Goal: Information Seeking & Learning: Learn about a topic

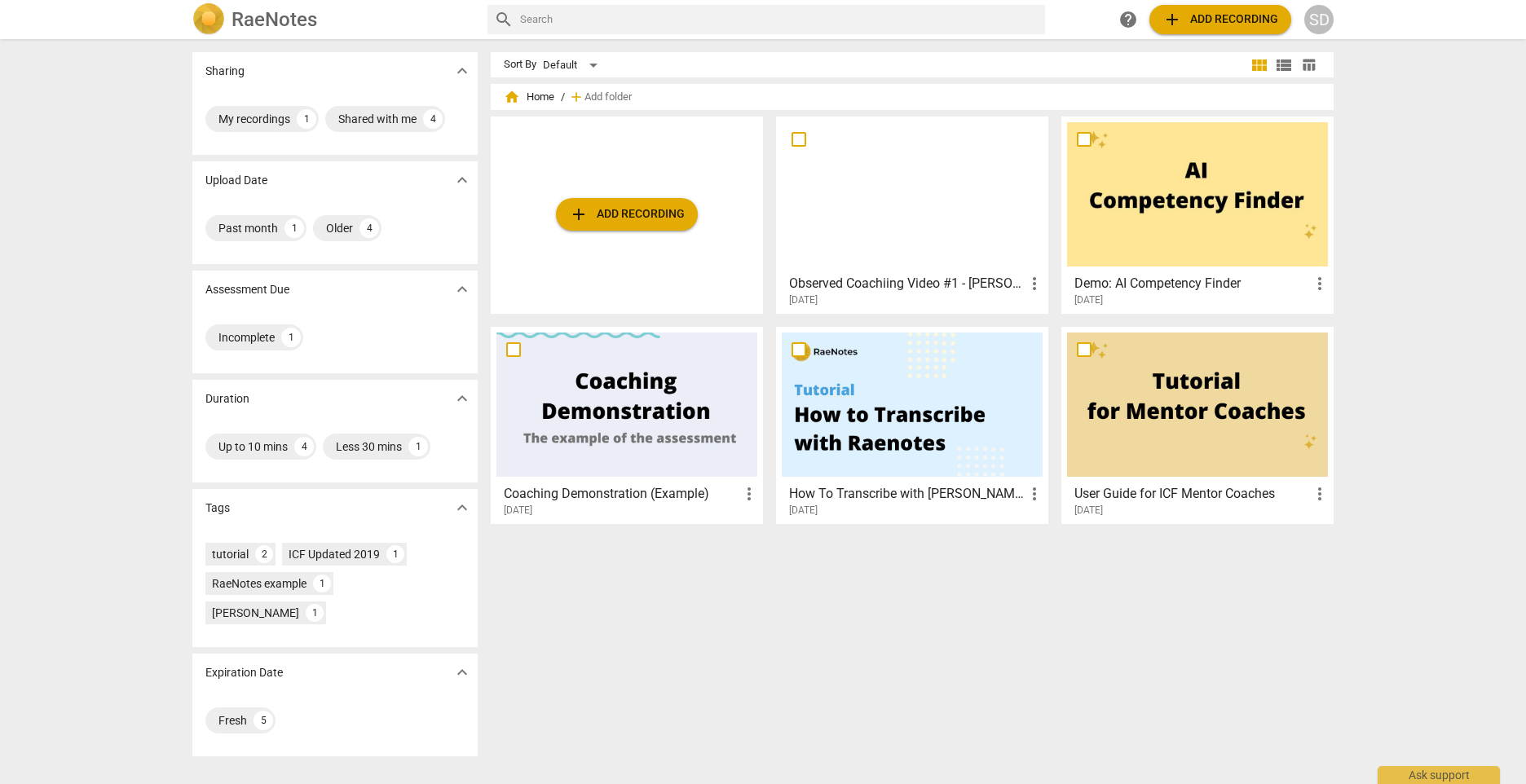
click at [904, 297] on div "[DATE]" at bounding box center [916, 300] width 255 height 13
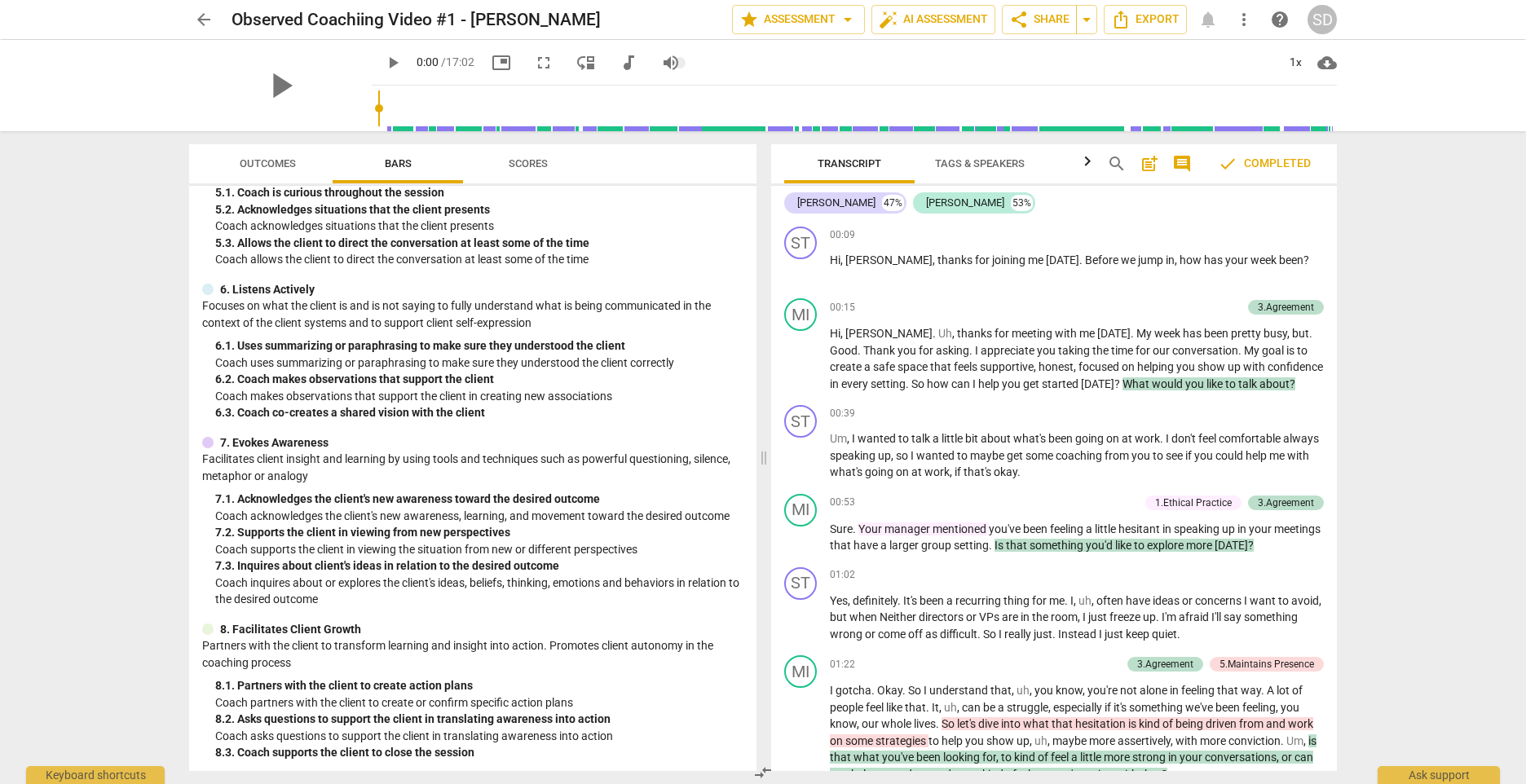
scroll to position [669, 0]
click at [532, 173] on span "Scores" at bounding box center [527, 164] width 78 height 22
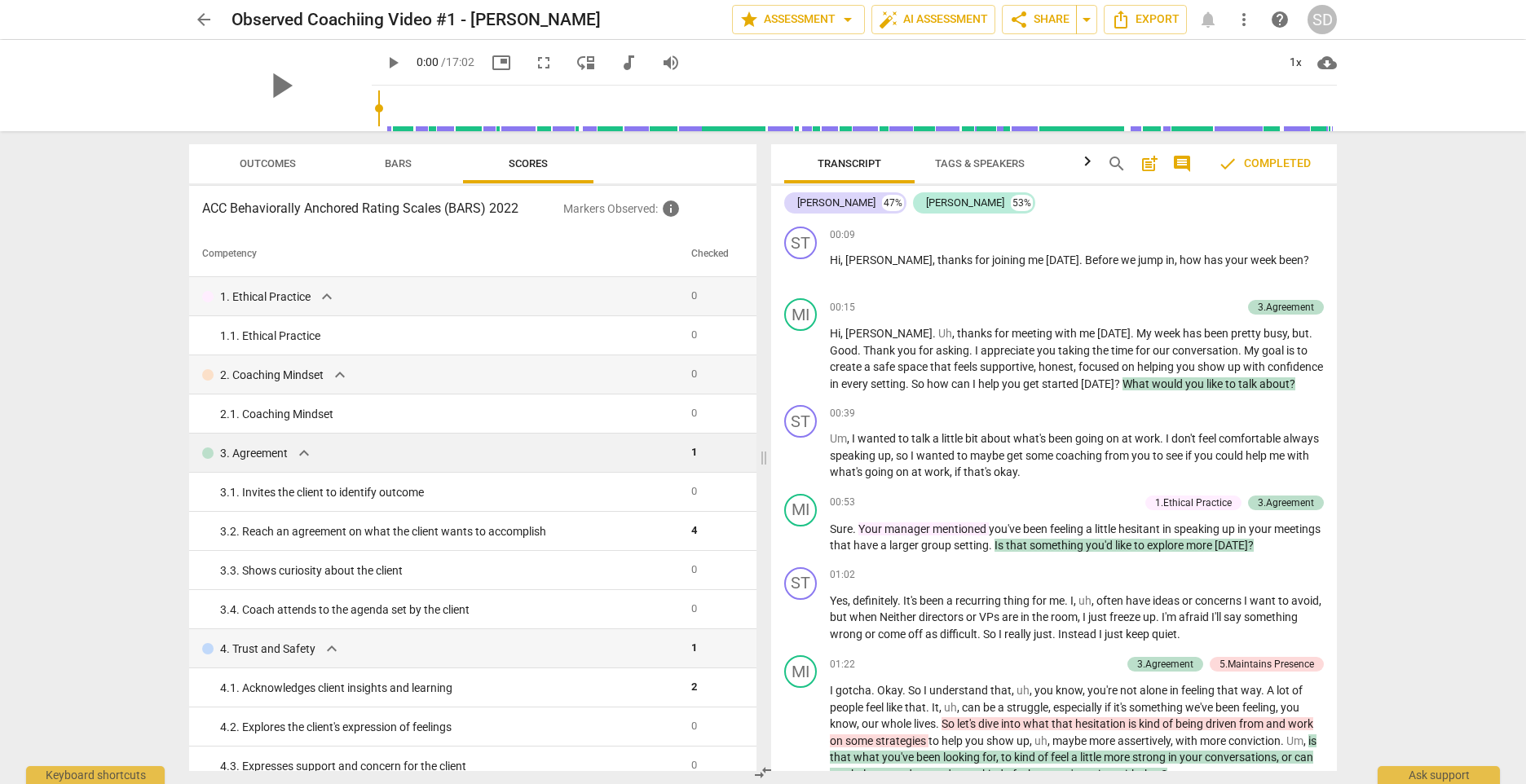
click at [306, 454] on span "expand_more" at bounding box center [304, 453] width 20 height 20
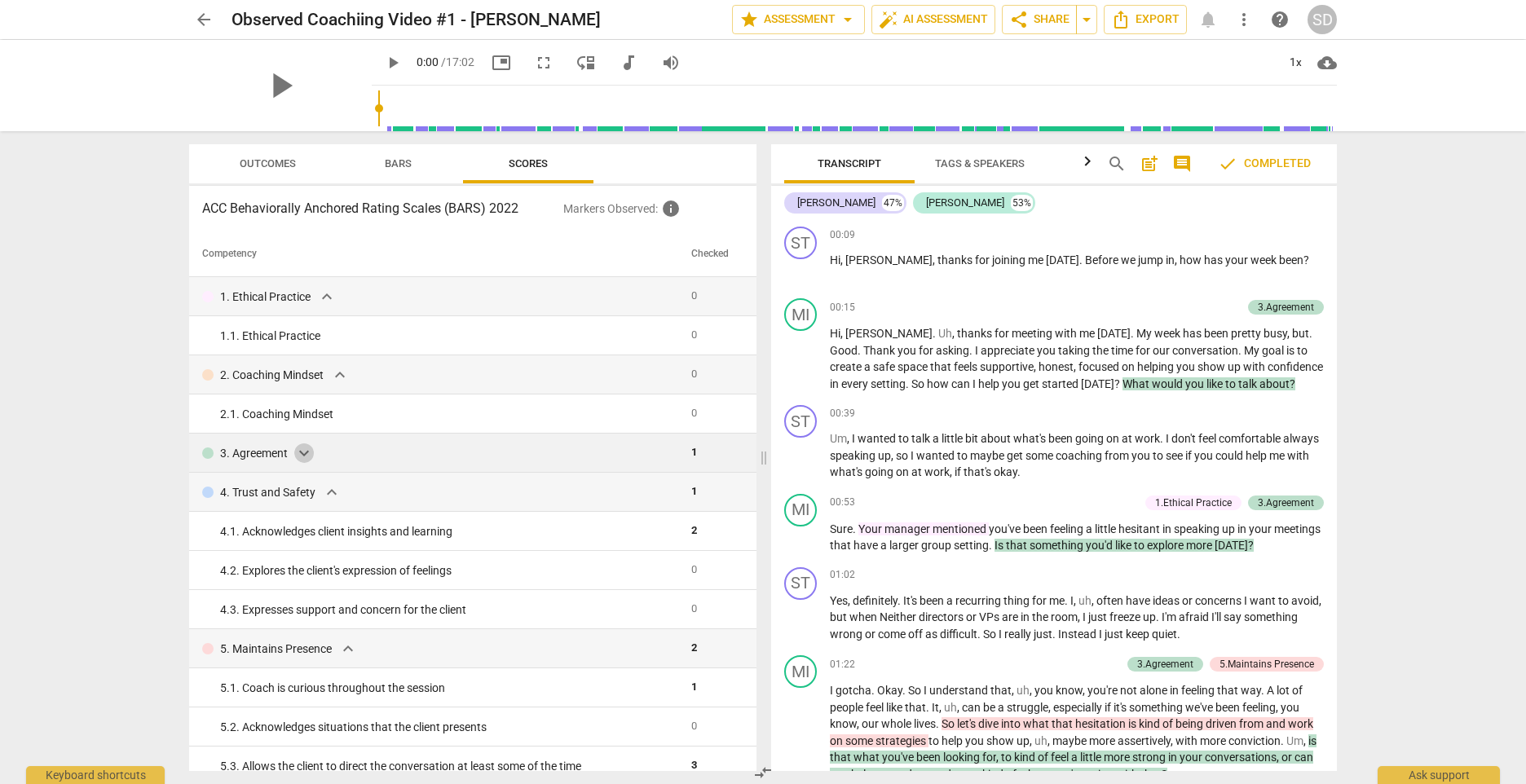
click at [306, 454] on span "expand_more" at bounding box center [304, 453] width 20 height 20
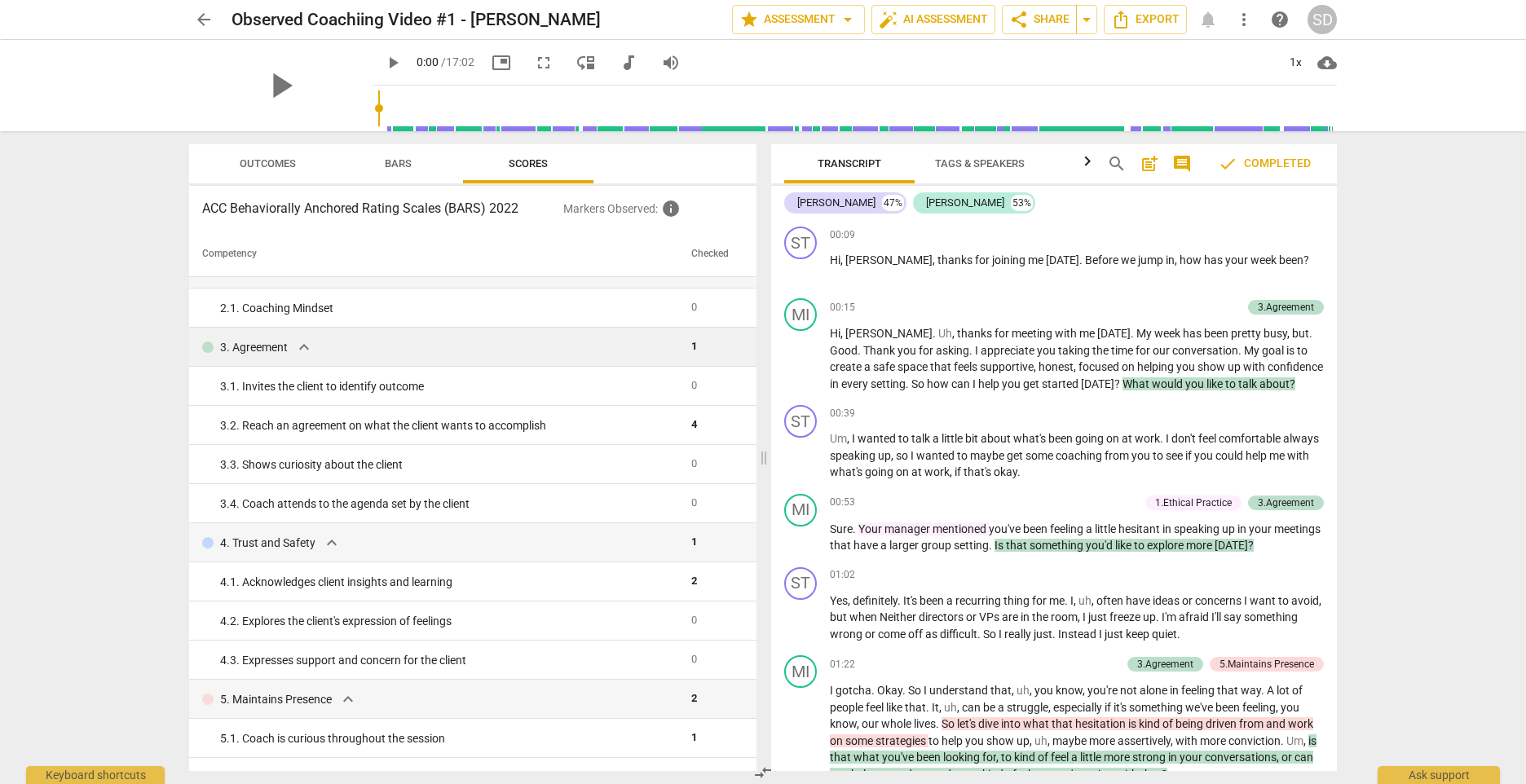
scroll to position [81, 0]
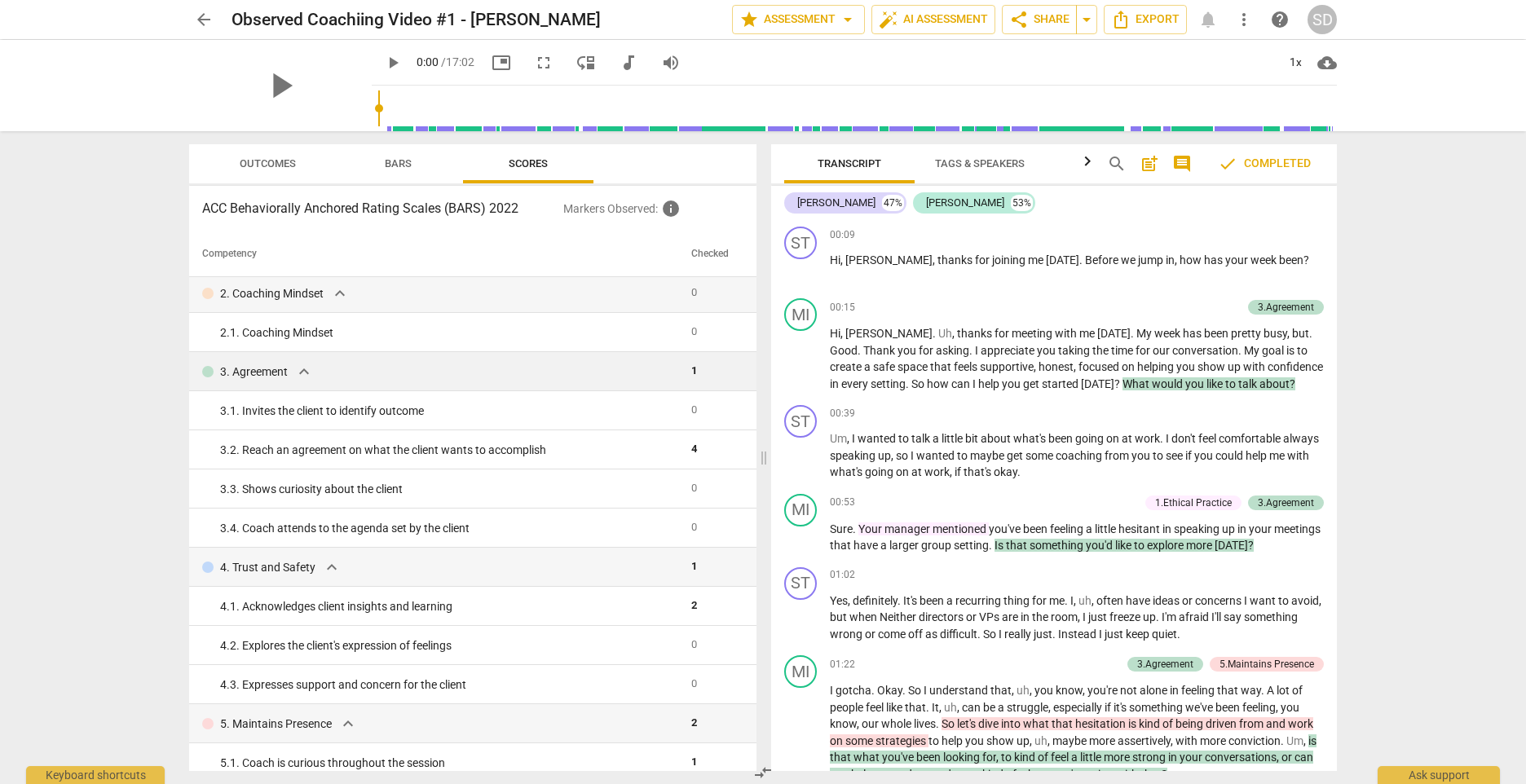
click at [304, 373] on span "expand_more" at bounding box center [304, 371] width 20 height 20
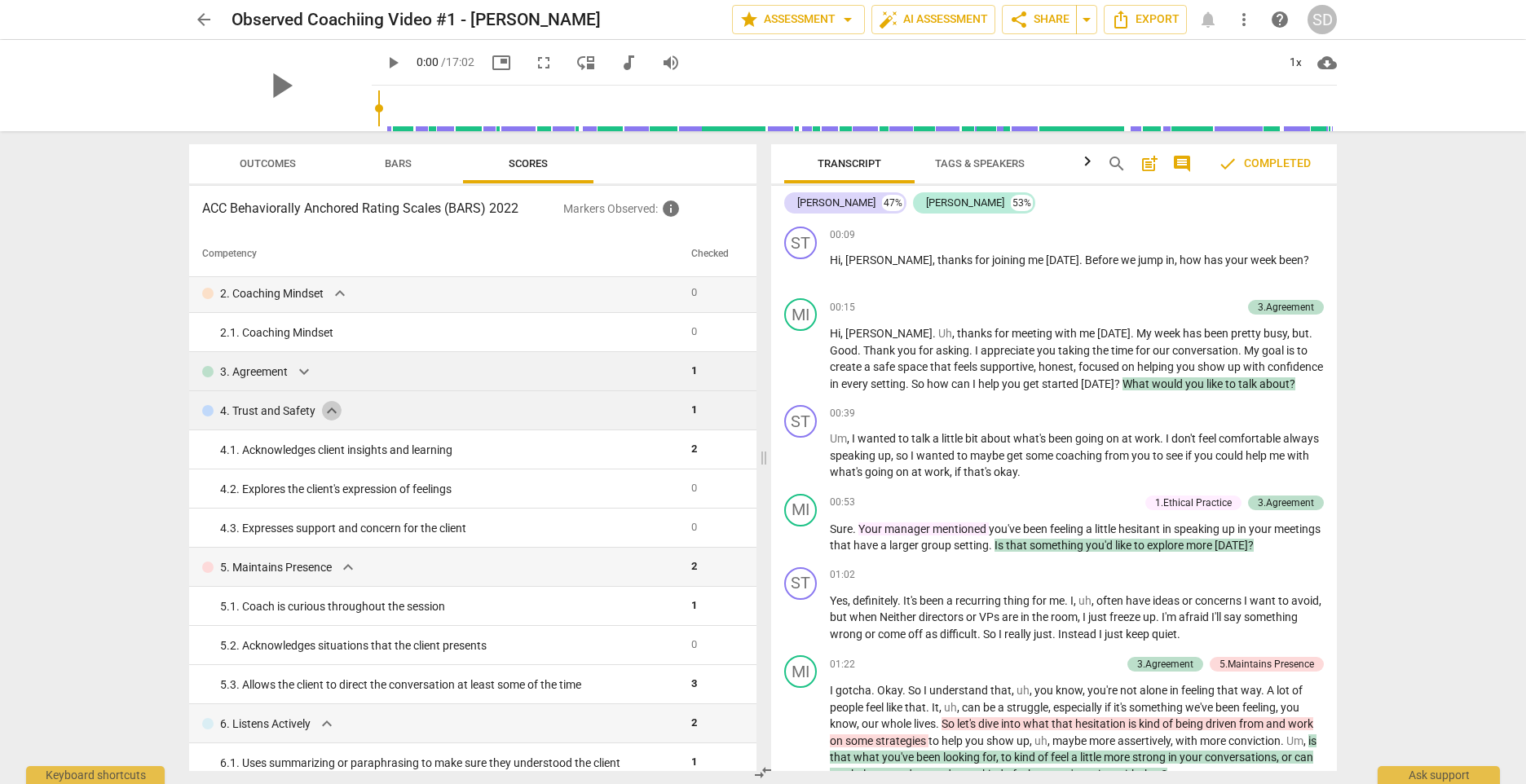
click at [327, 414] on span "expand_more" at bounding box center [332, 411] width 20 height 20
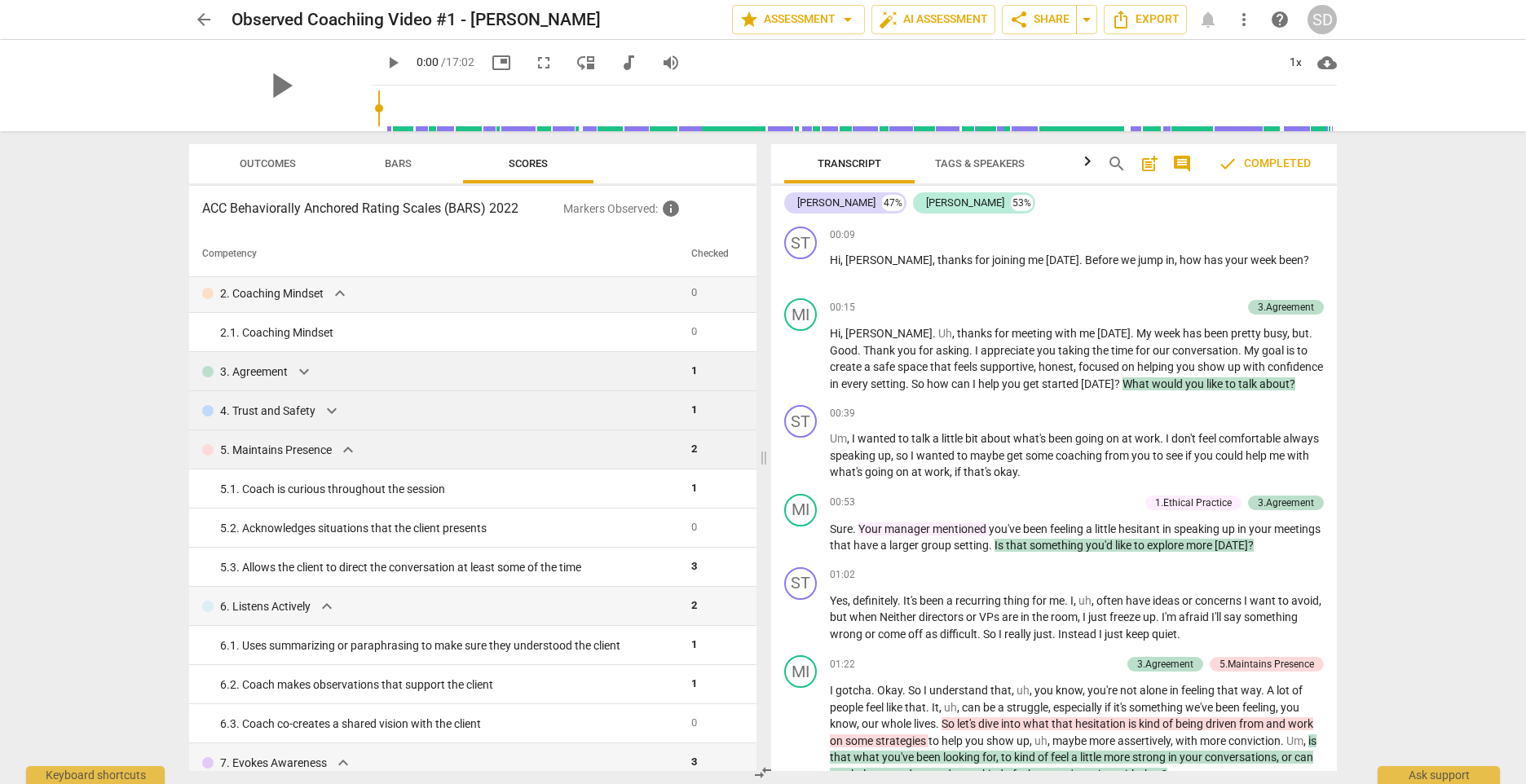
click at [363, 456] on div "5. Maintains Presence expand_more" at bounding box center [441, 450] width 476 height 20
click at [354, 451] on span "expand_more" at bounding box center [348, 450] width 20 height 20
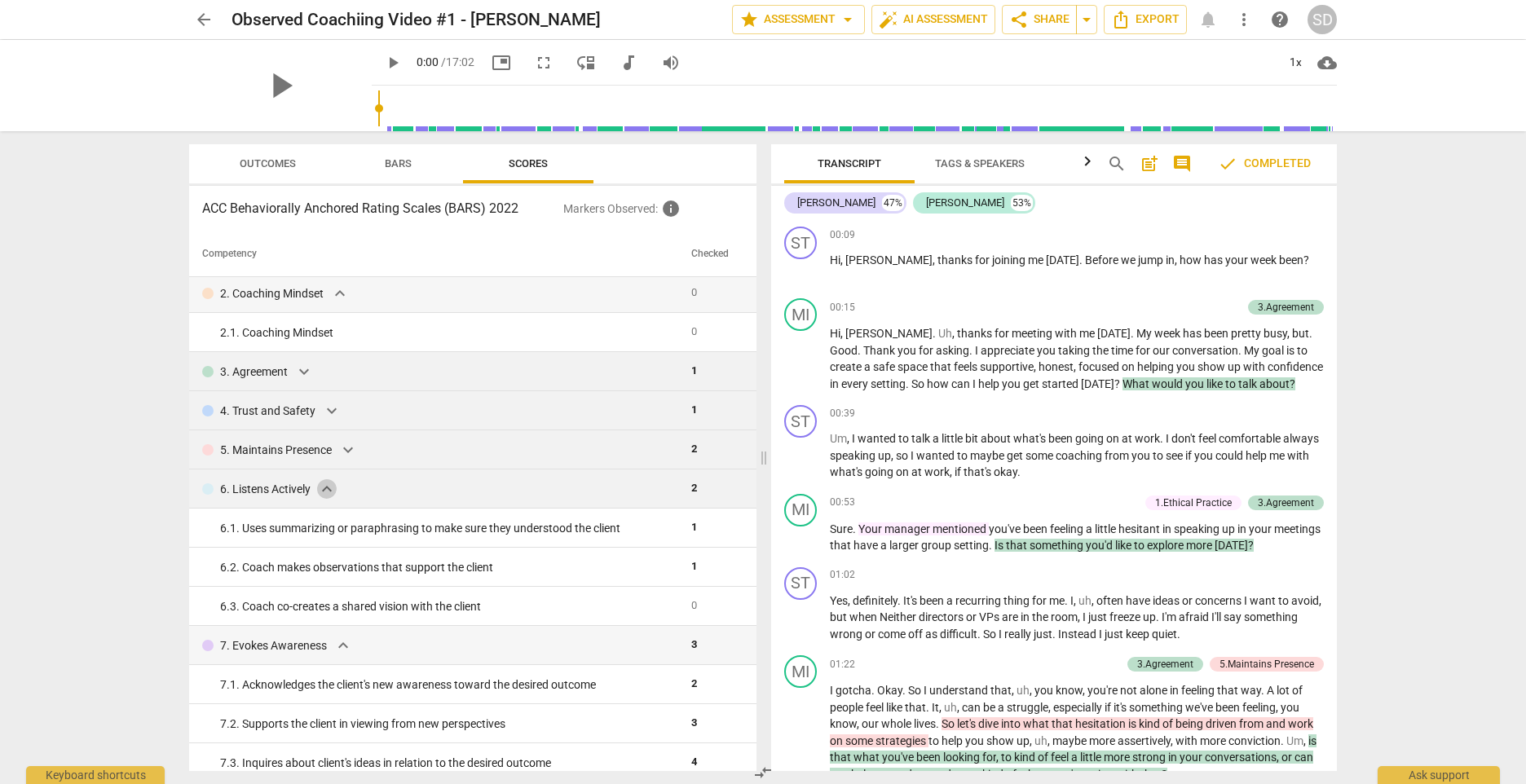
click at [329, 490] on span "expand_more" at bounding box center [327, 489] width 20 height 20
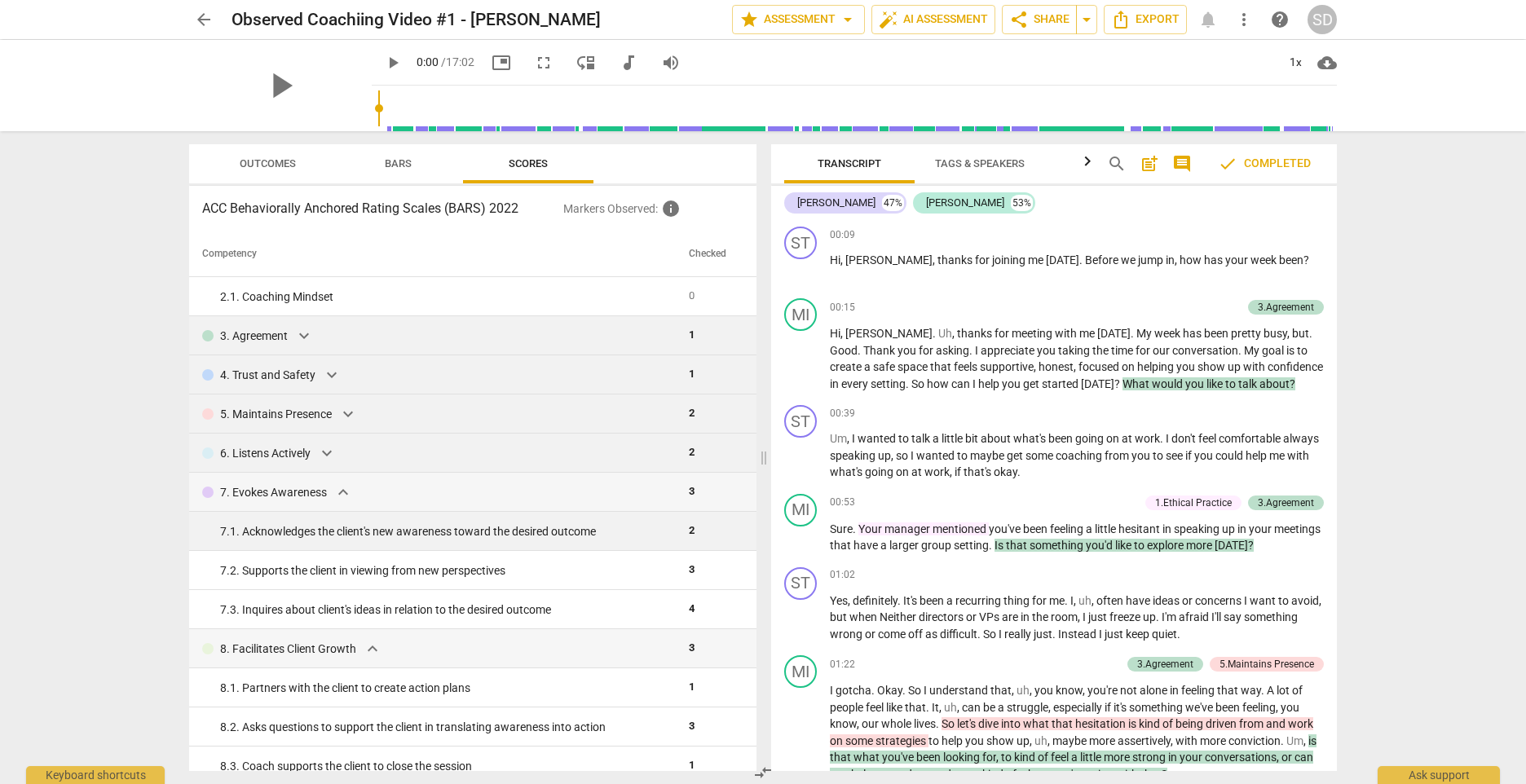
scroll to position [132, 0]
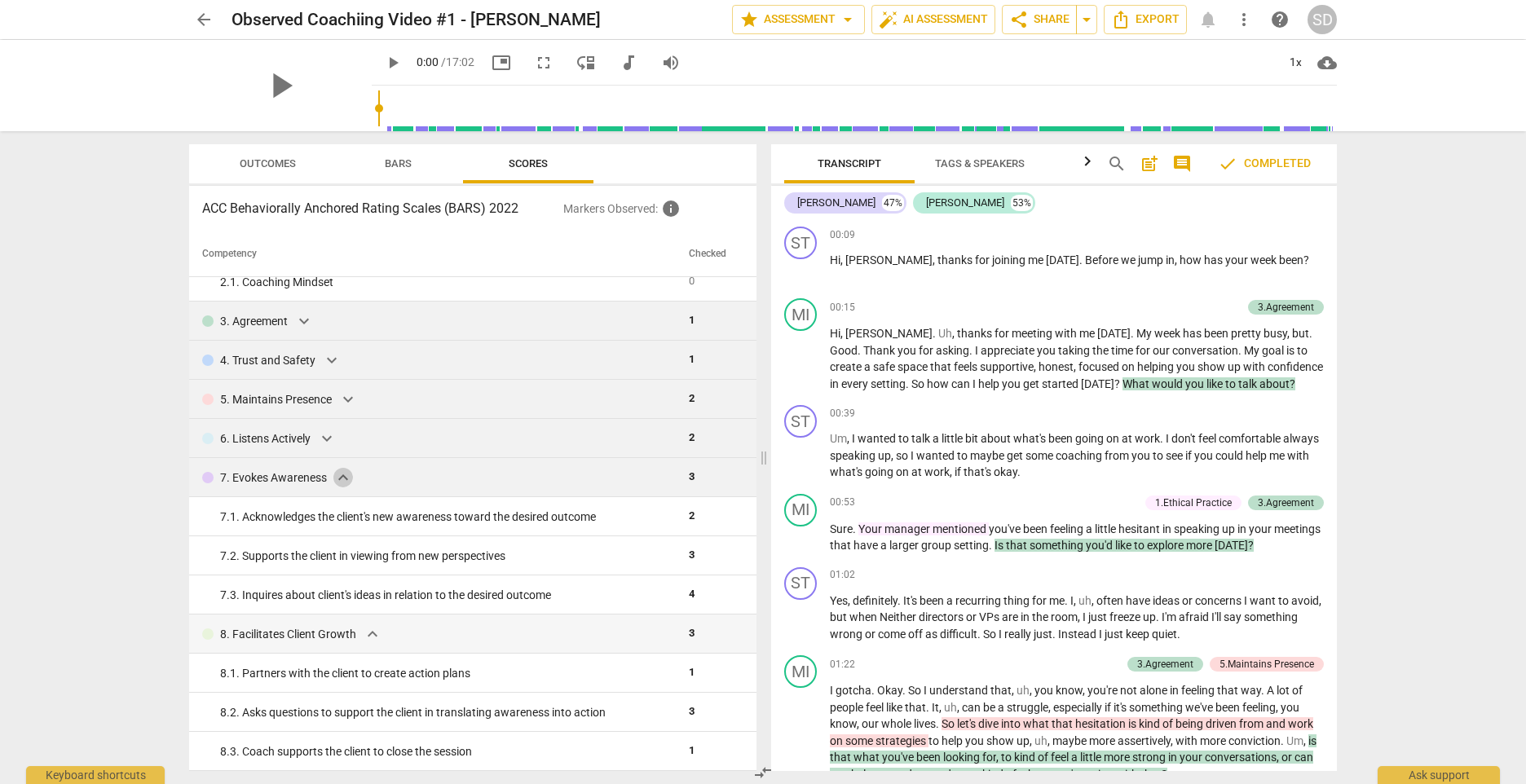
click at [346, 483] on span "expand_more" at bounding box center [343, 478] width 20 height 20
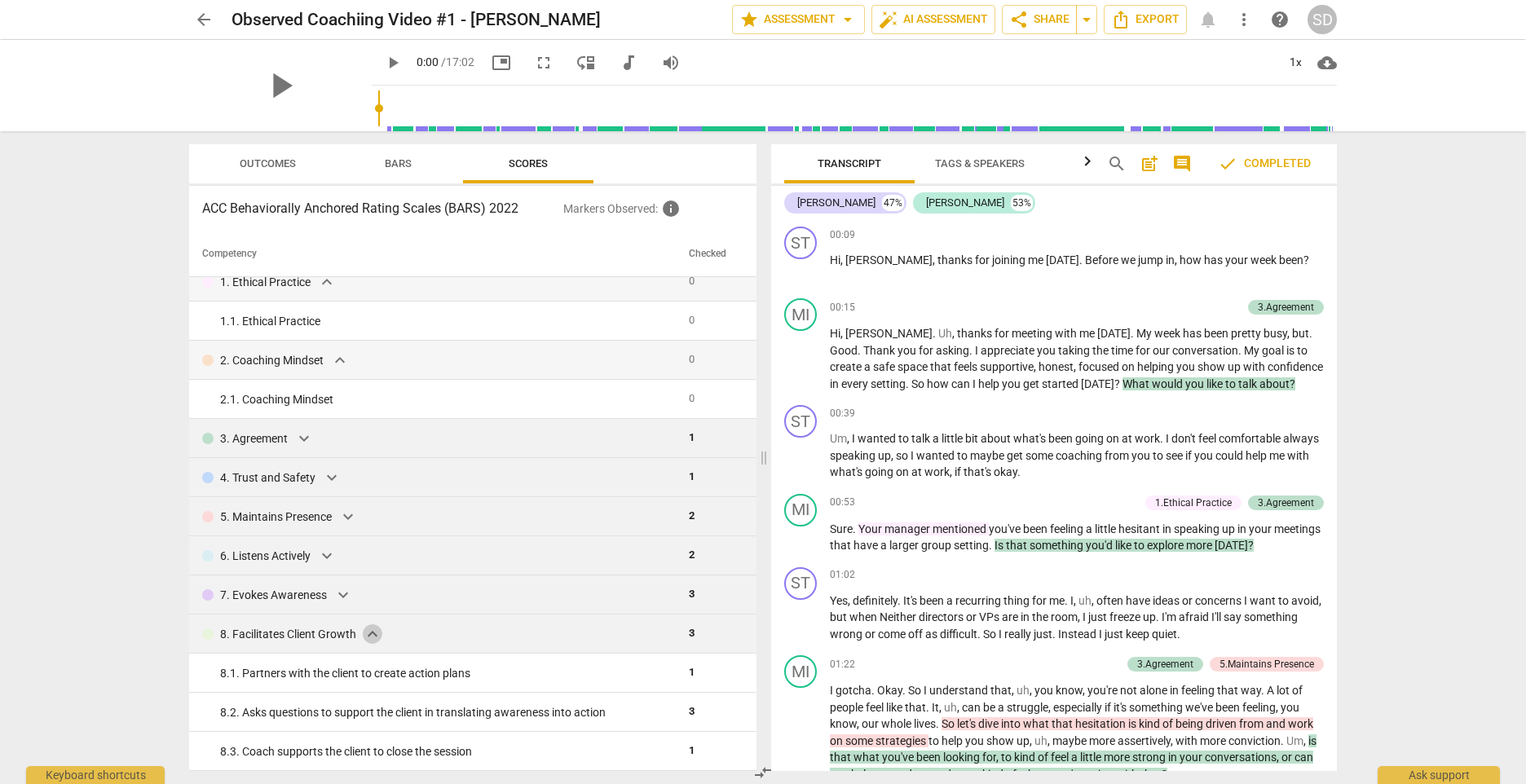
click at [368, 636] on span "expand_more" at bounding box center [373, 634] width 20 height 20
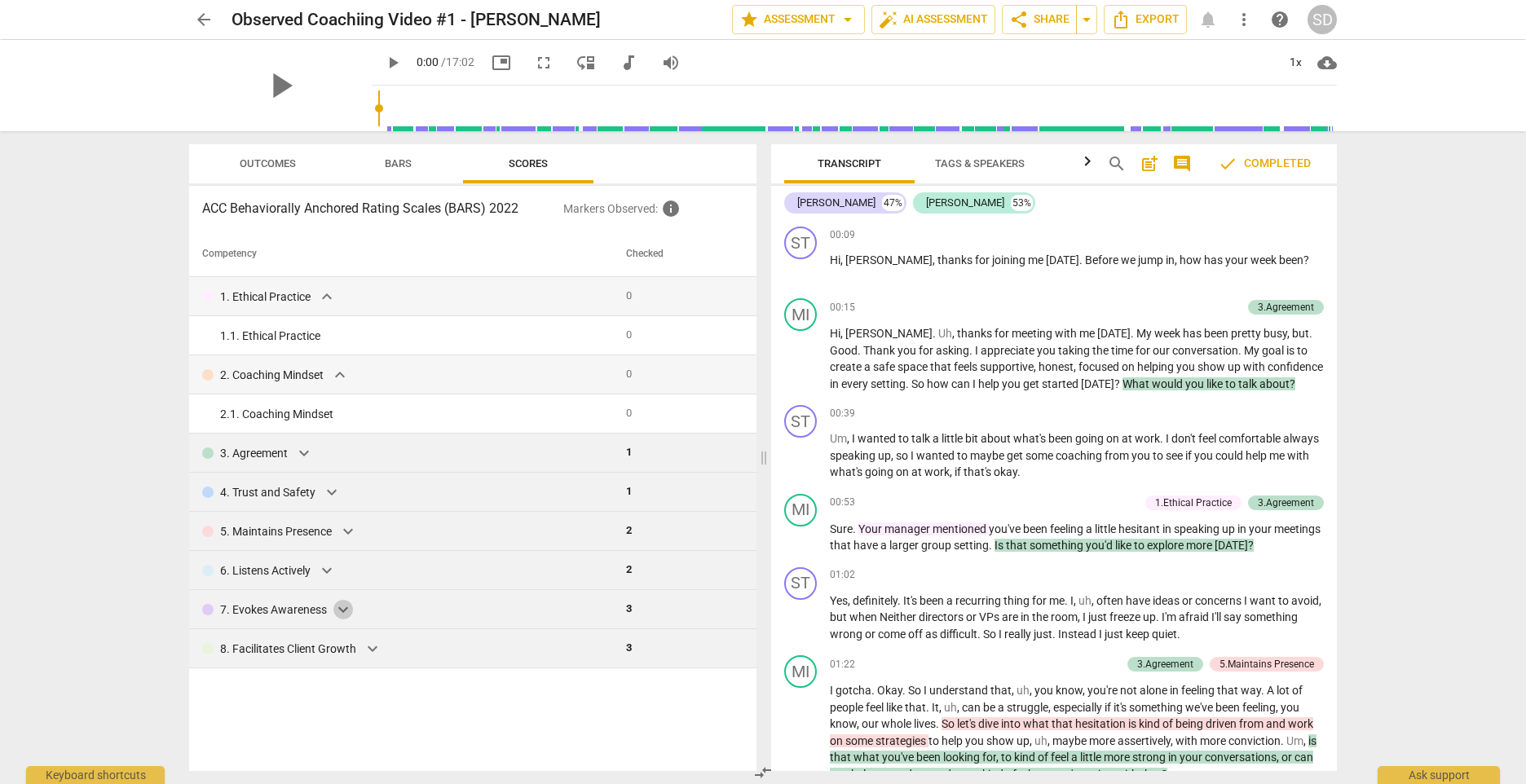
click at [342, 612] on span "expand_more" at bounding box center [343, 609] width 20 height 20
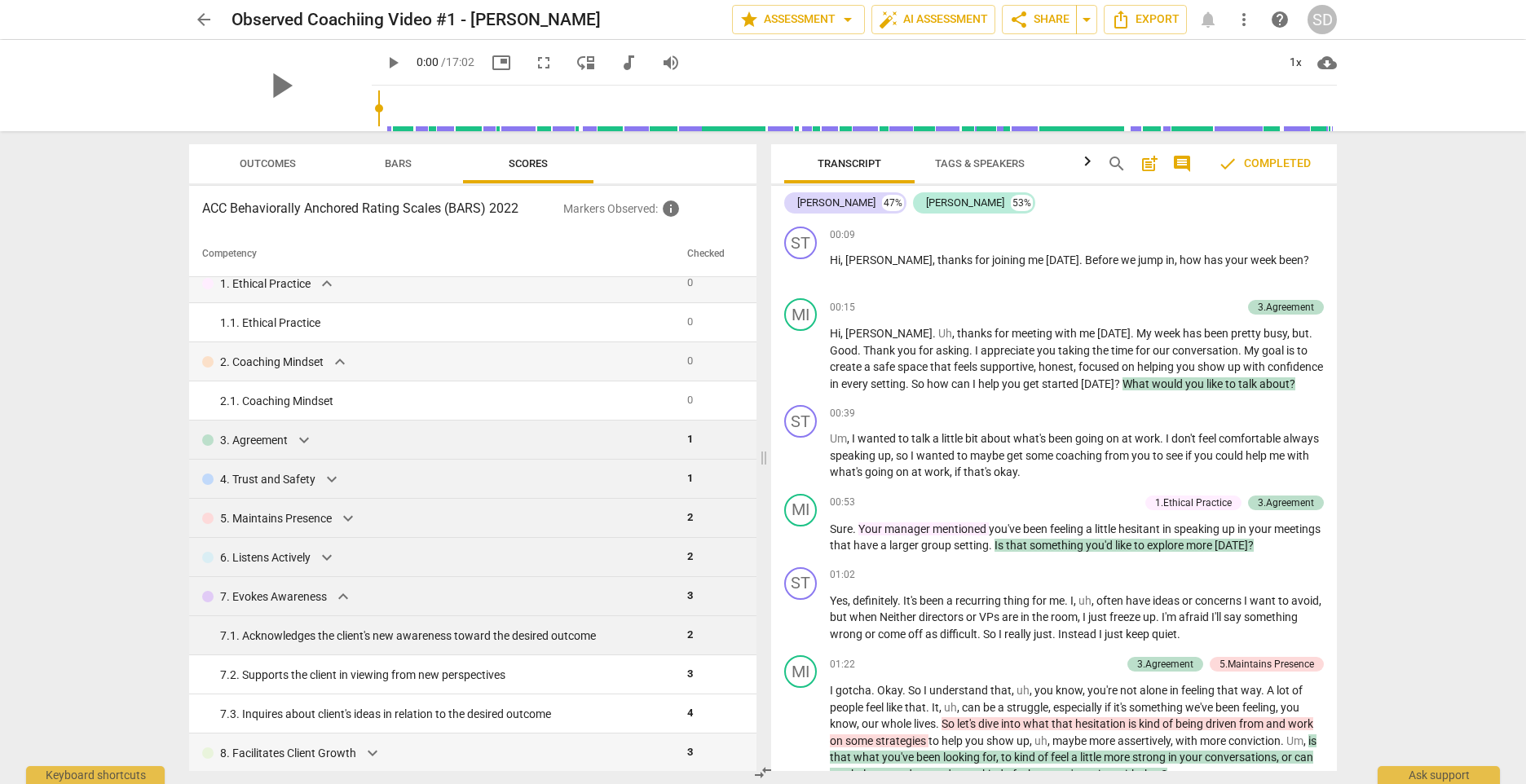
scroll to position [15, 0]
click at [373, 751] on span "expand_more" at bounding box center [373, 752] width 20 height 20
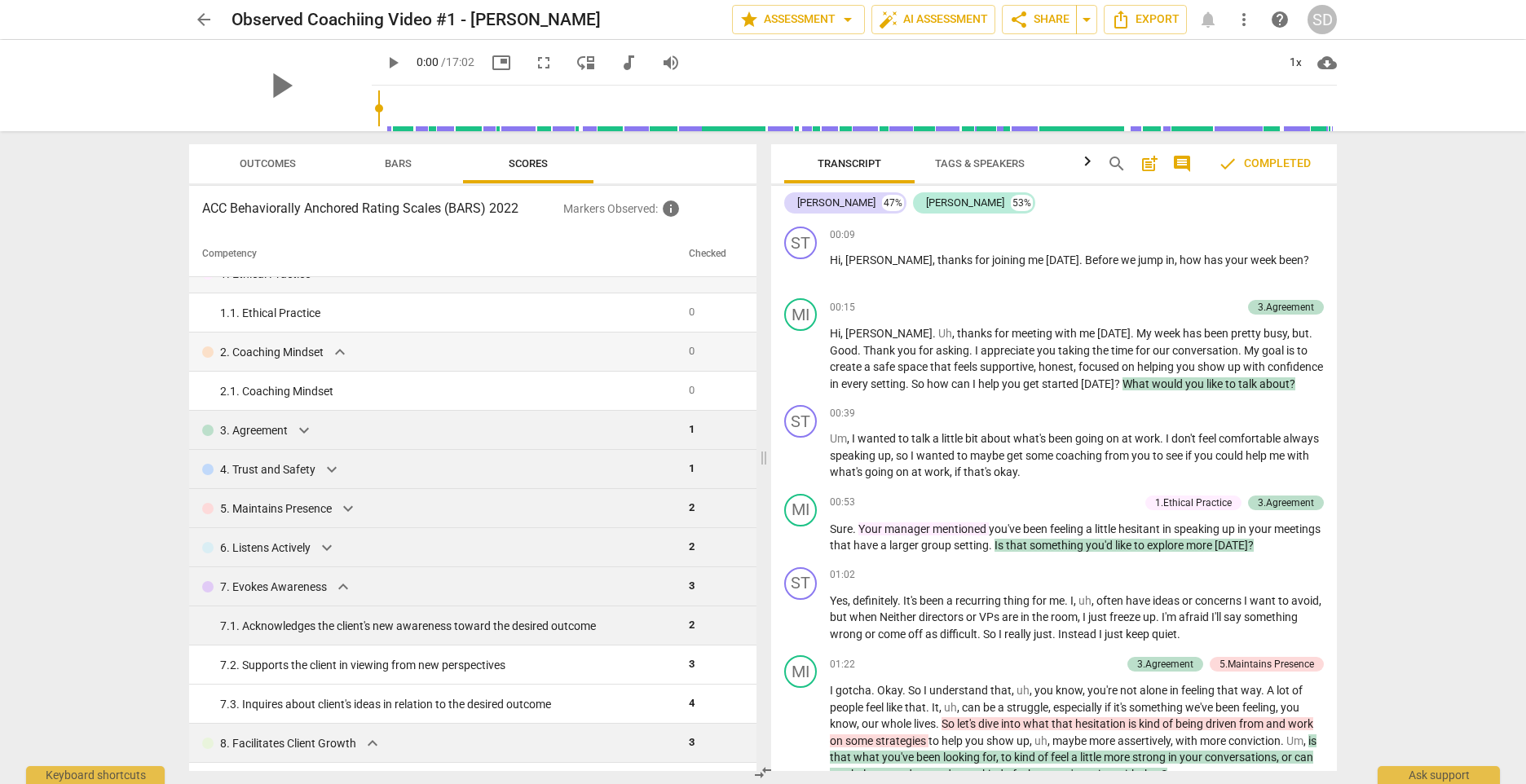
scroll to position [0, 0]
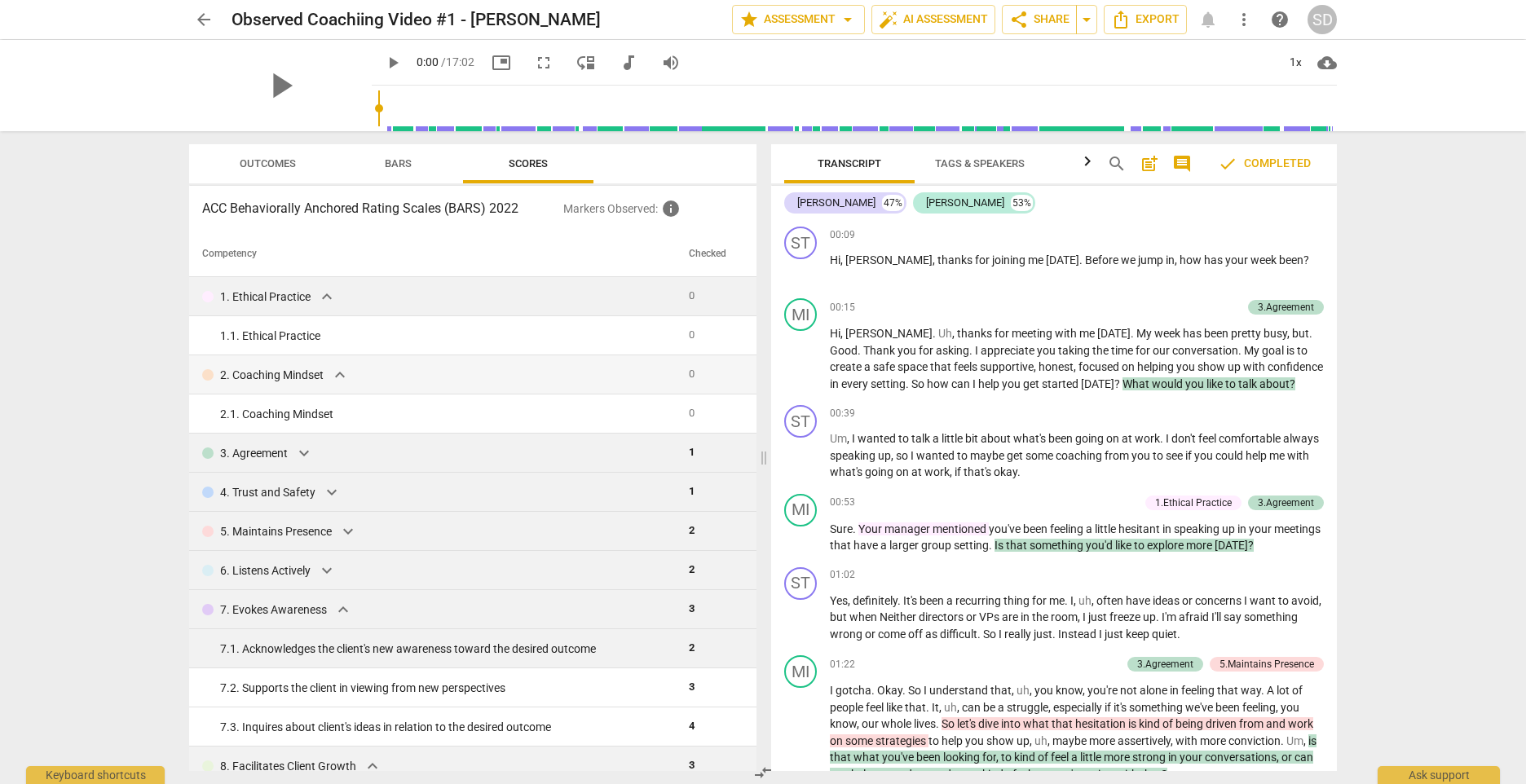
click at [323, 296] on span "expand_more" at bounding box center [327, 297] width 20 height 20
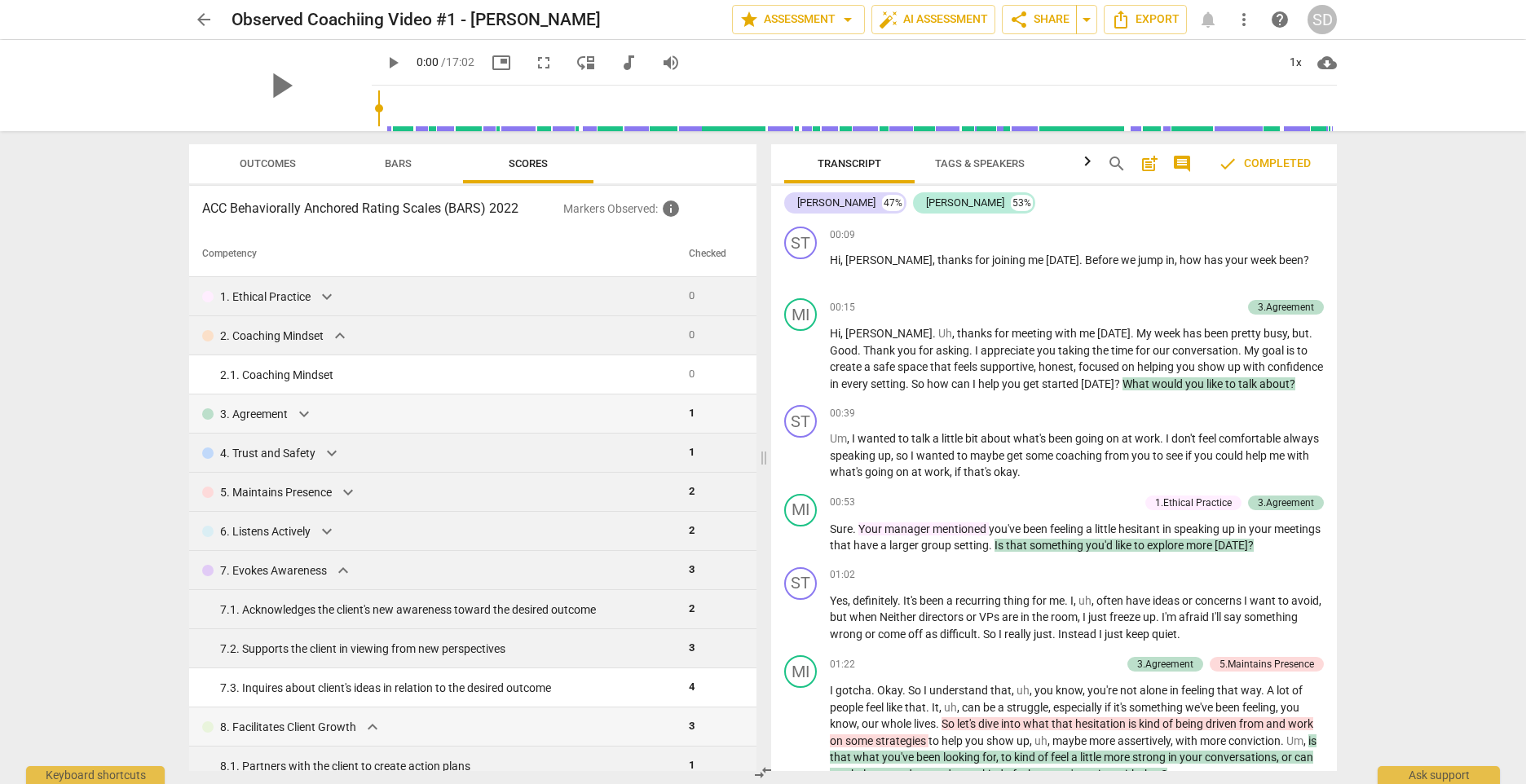
click at [338, 334] on span "expand_more" at bounding box center [340, 336] width 20 height 20
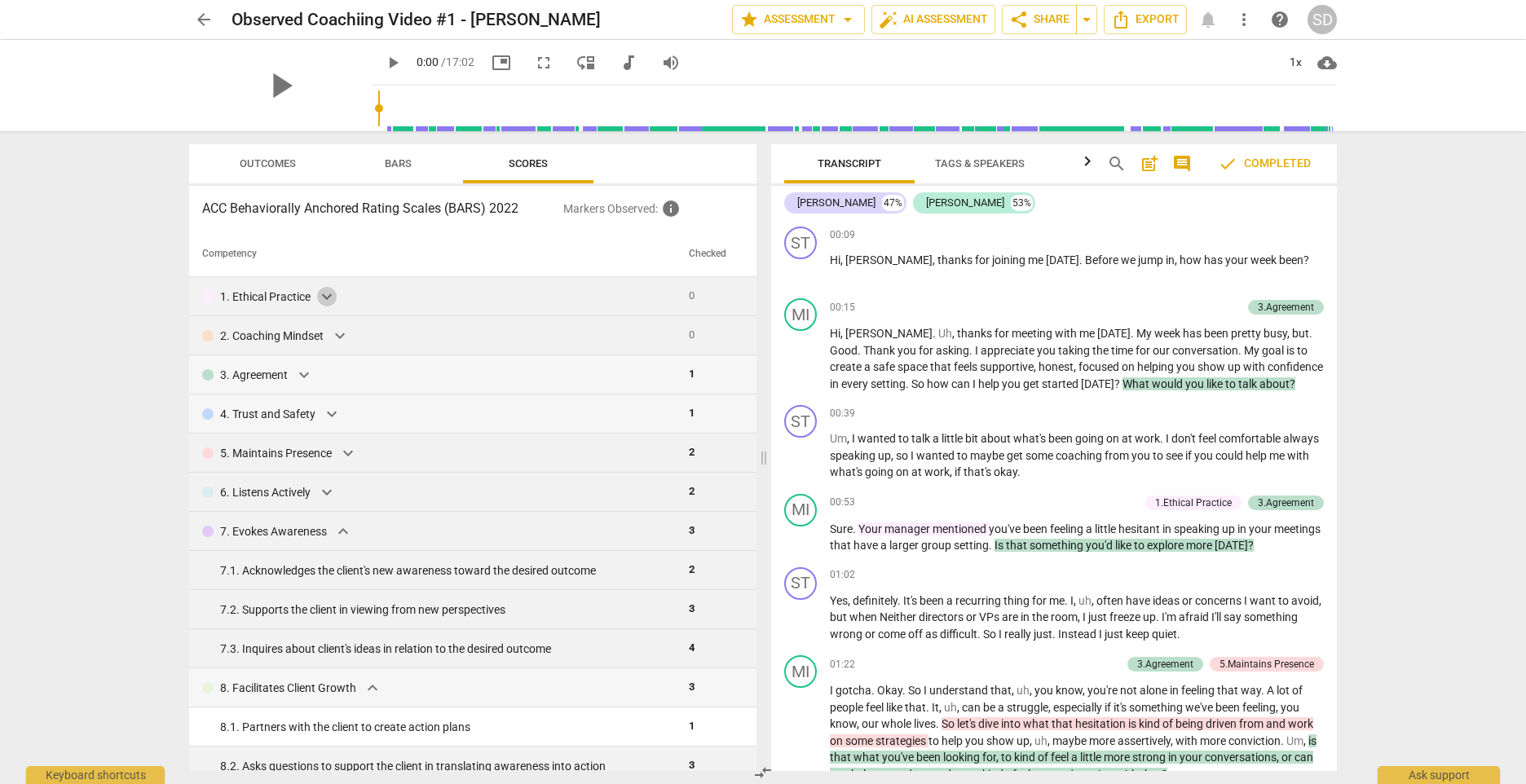
click at [322, 294] on span "expand_more" at bounding box center [327, 297] width 20 height 20
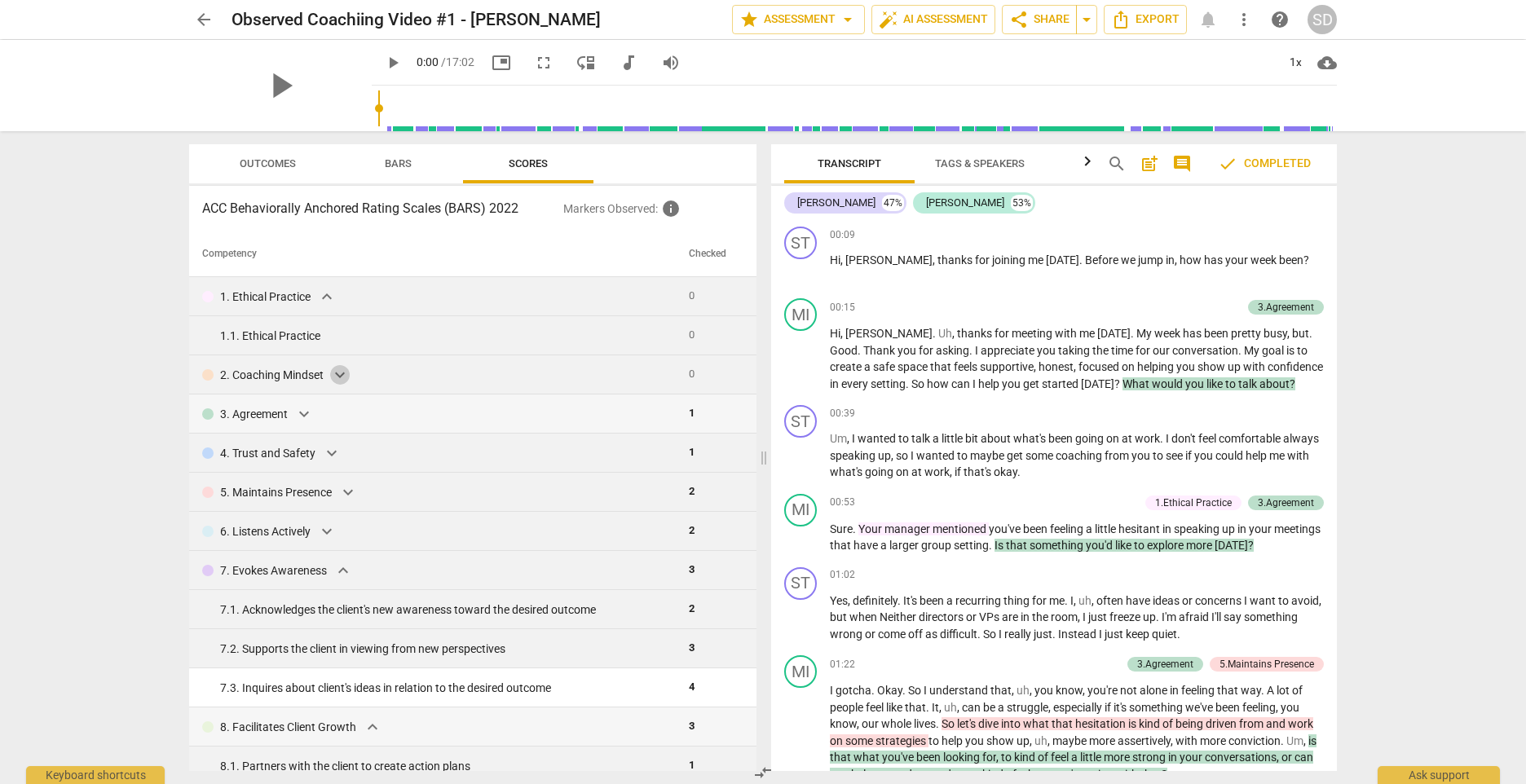
click at [335, 380] on span "expand_more" at bounding box center [340, 375] width 20 height 20
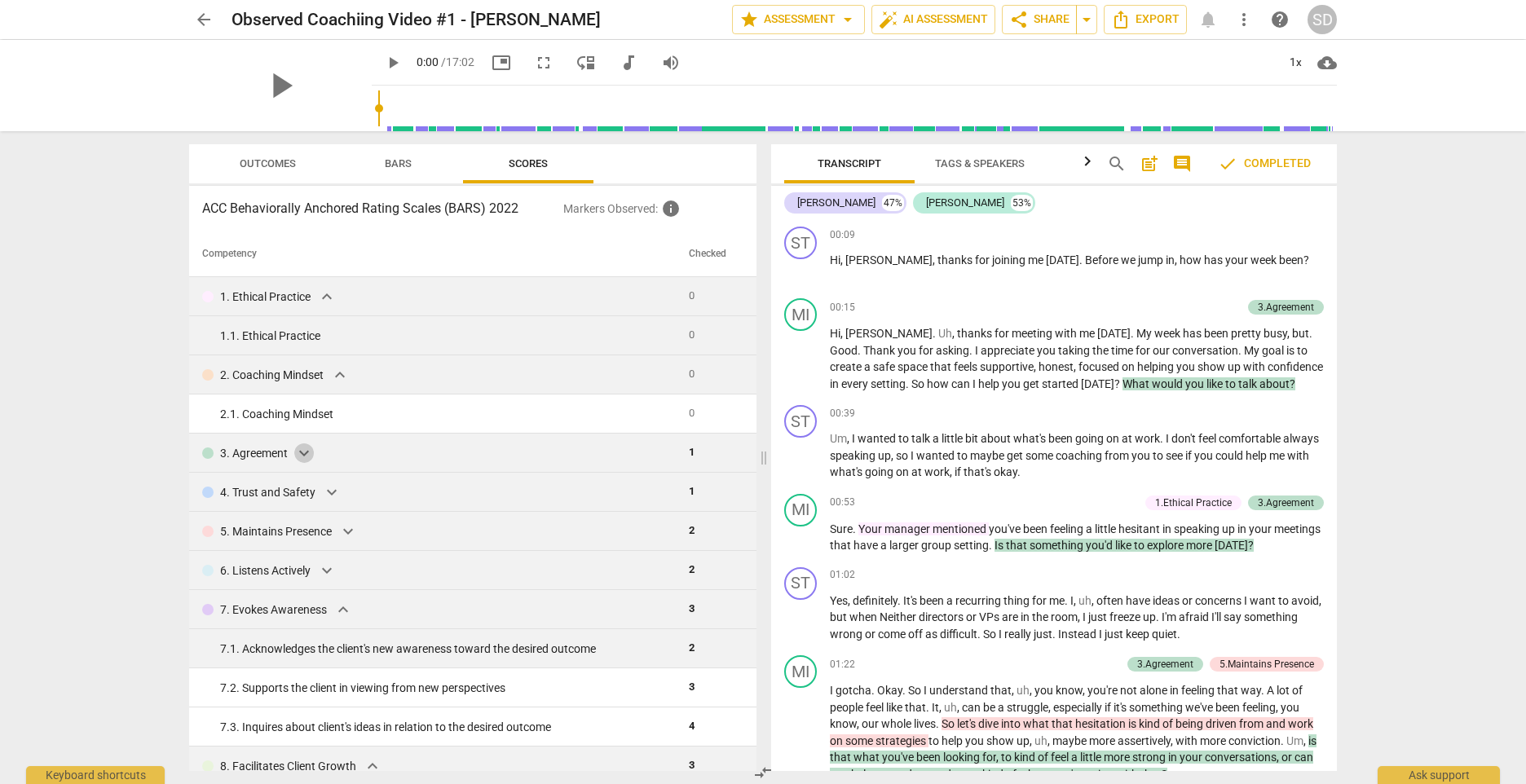
click at [297, 456] on span "expand_more" at bounding box center [304, 453] width 20 height 20
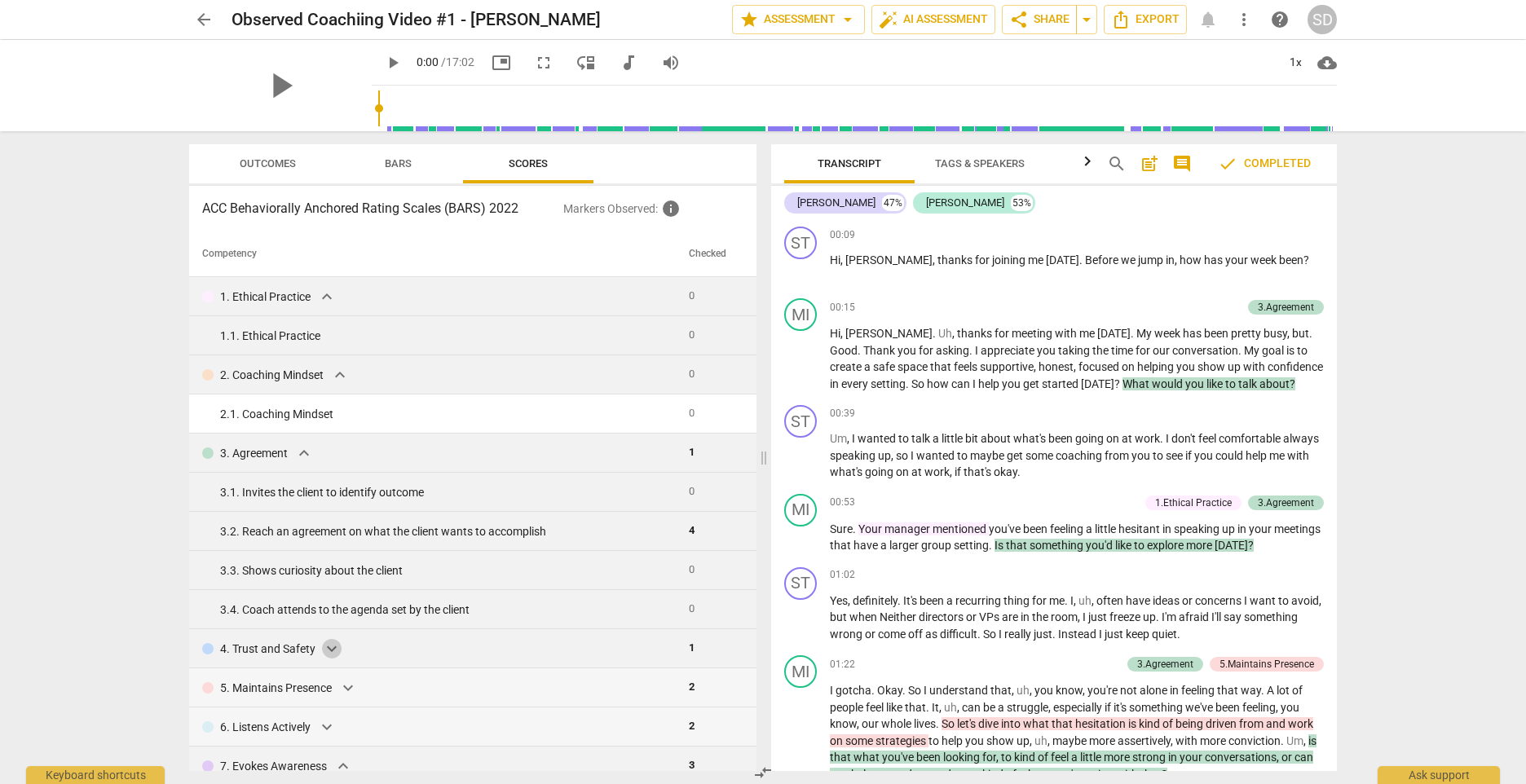
click at [339, 647] on span "expand_more" at bounding box center [332, 649] width 20 height 20
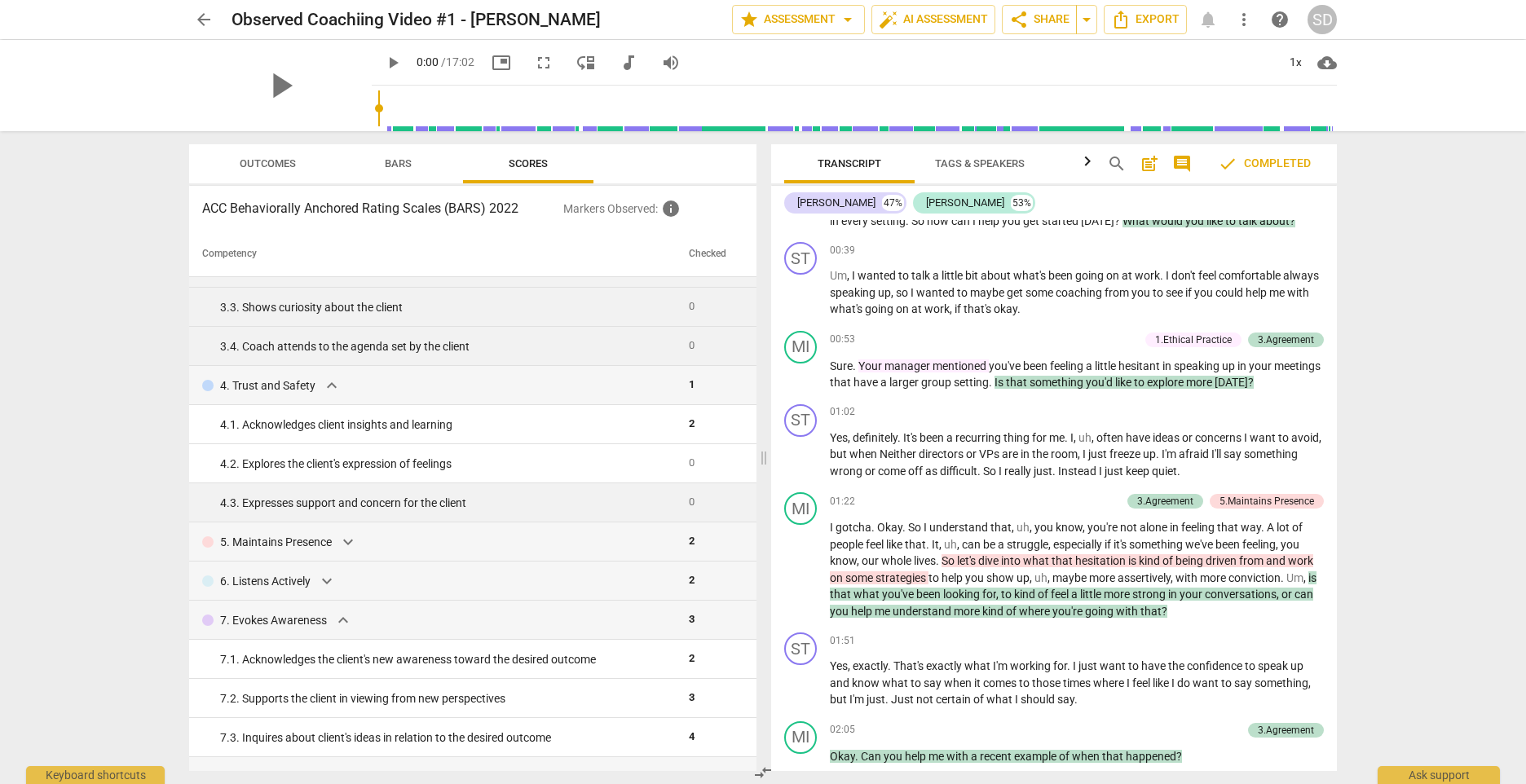
scroll to position [310, 0]
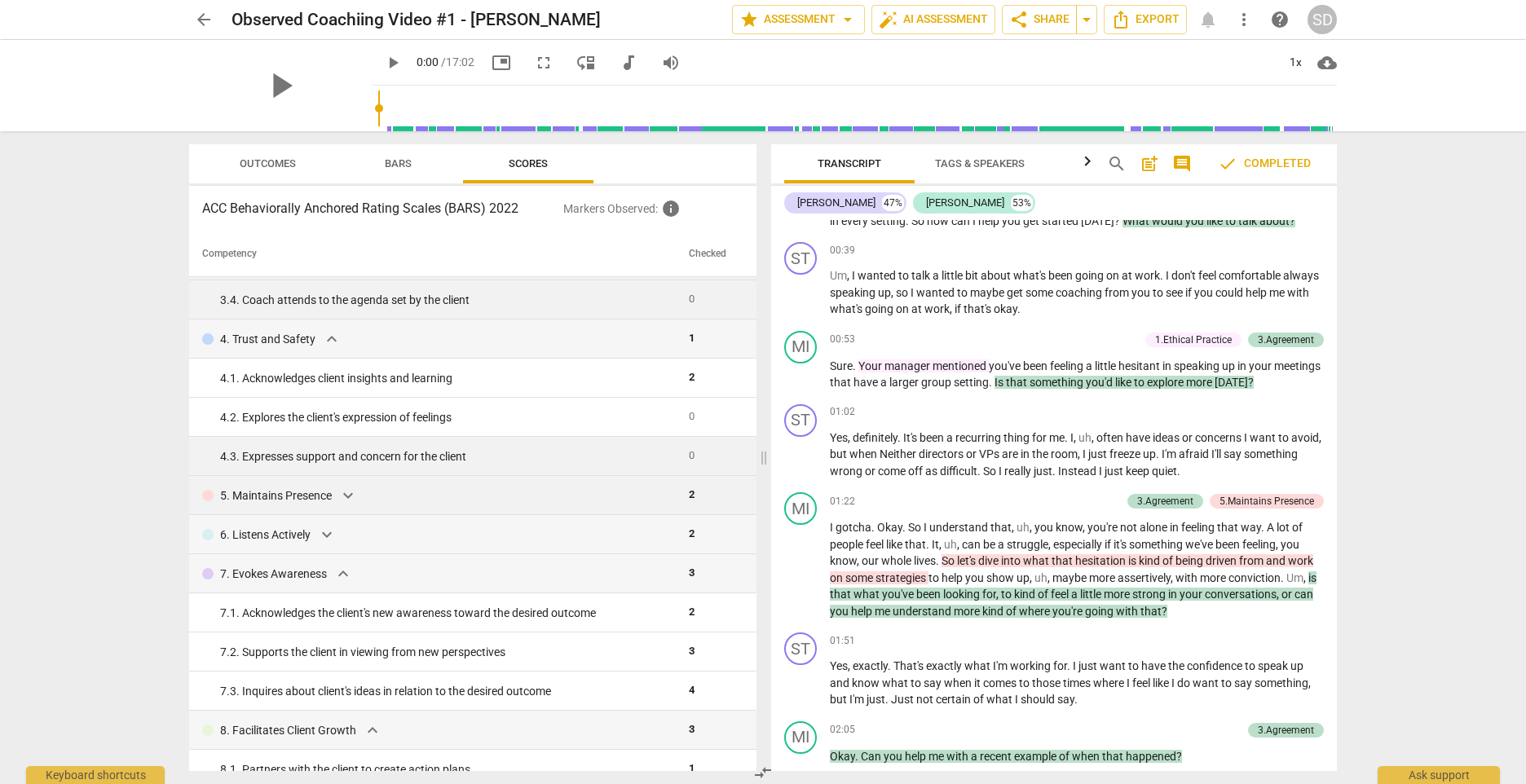
click at [351, 498] on span "expand_more" at bounding box center [348, 496] width 20 height 20
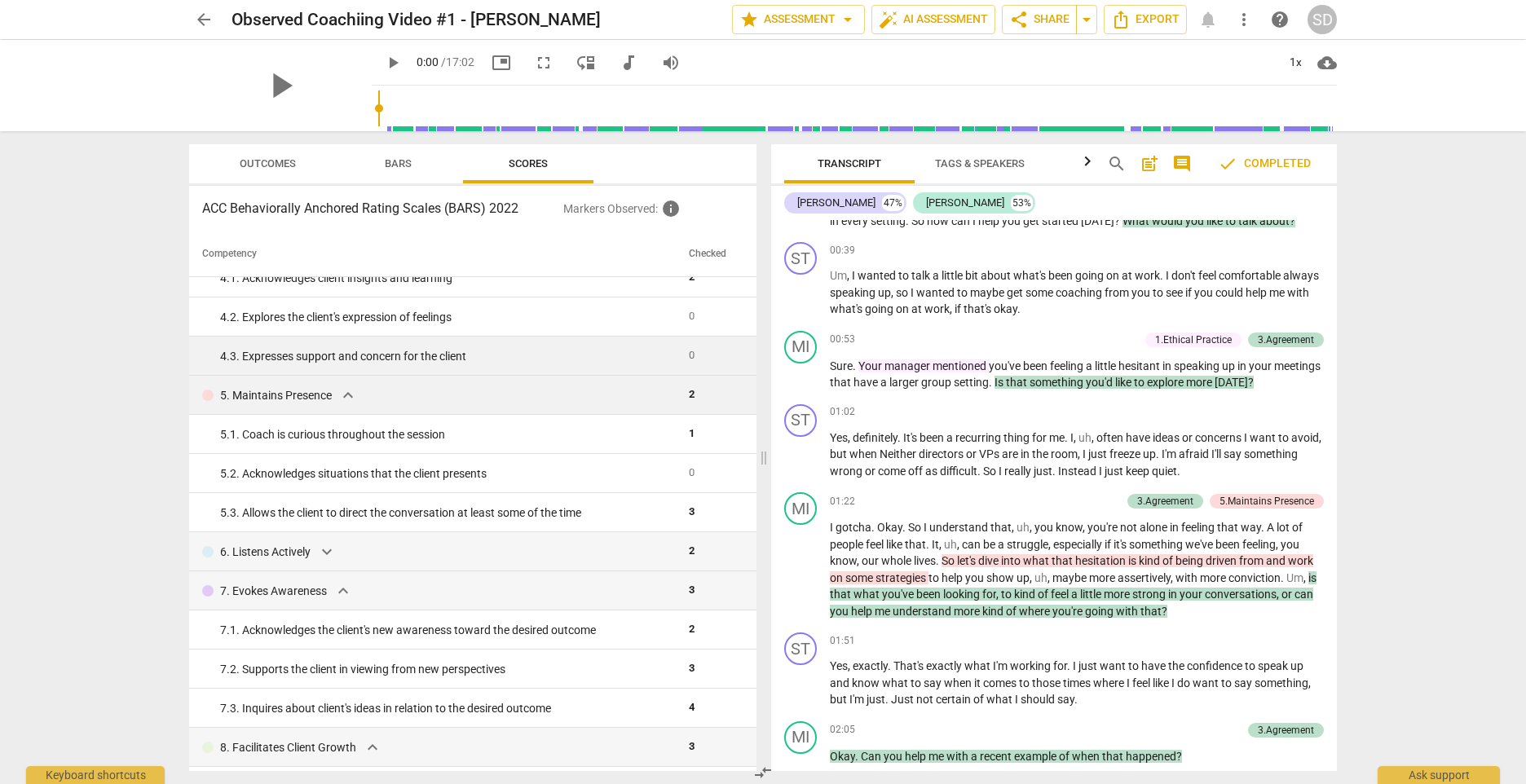
scroll to position [441, 0]
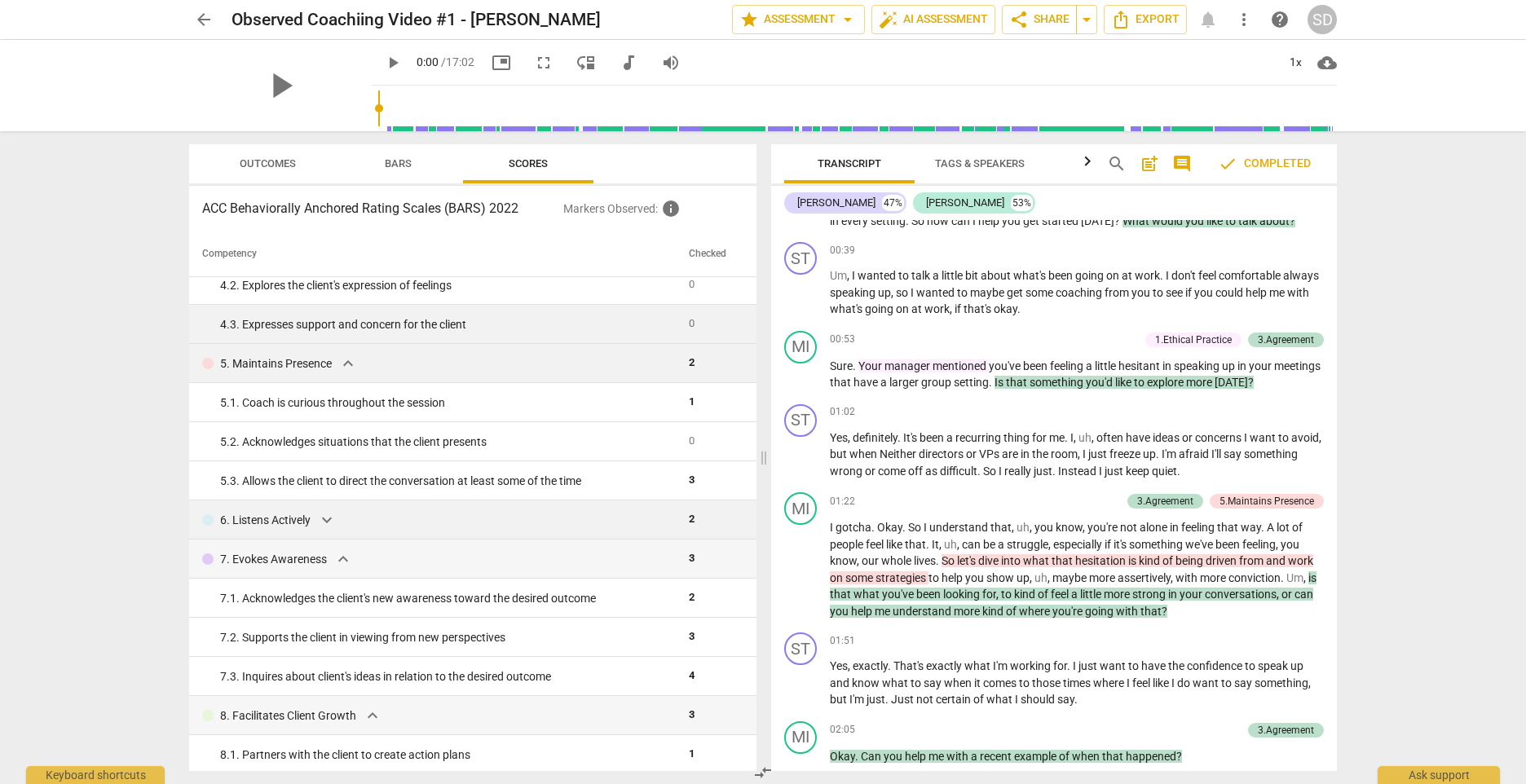
click at [329, 523] on span "expand_more" at bounding box center [327, 520] width 20 height 20
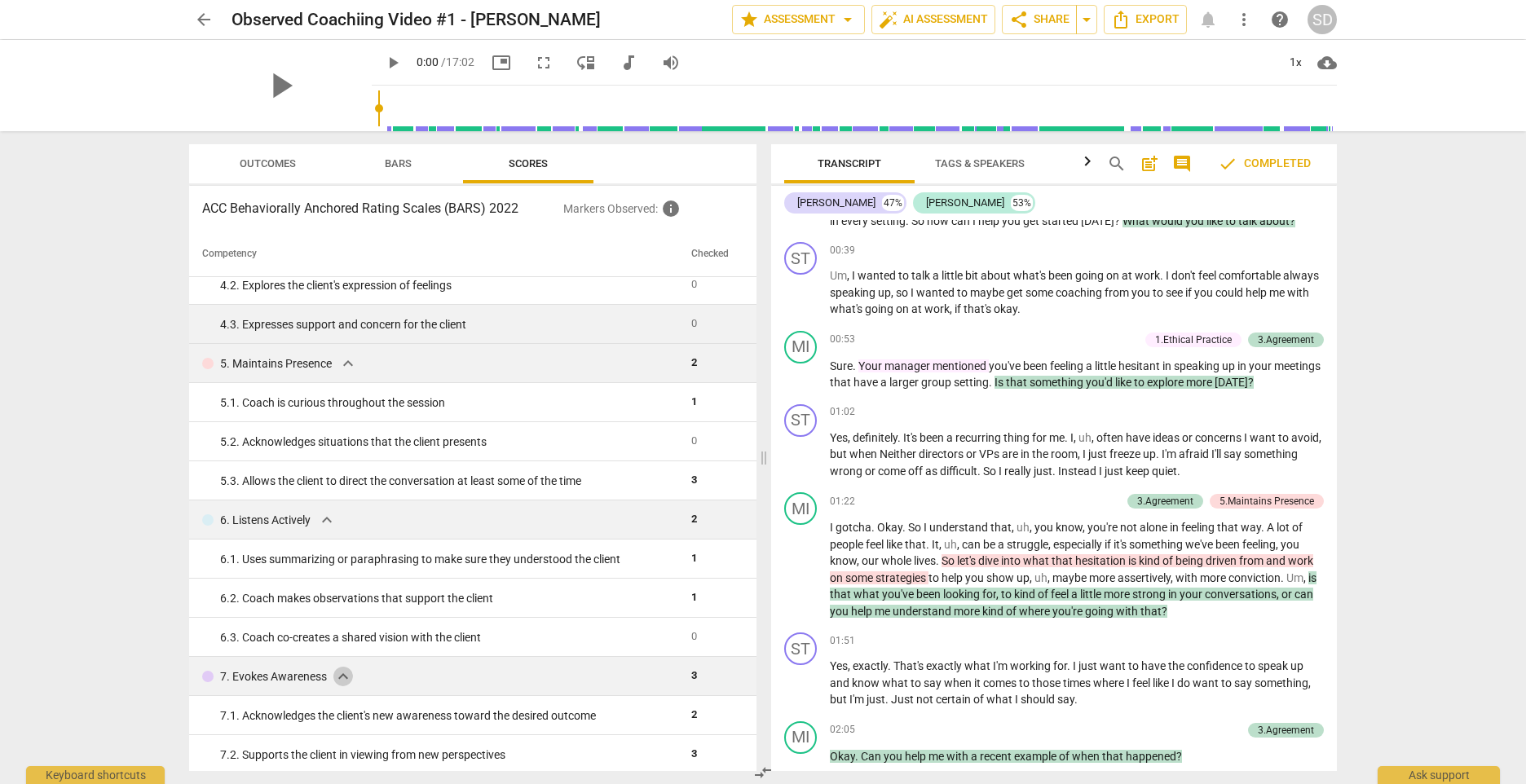
click at [342, 678] on span "expand_more" at bounding box center [343, 677] width 20 height 20
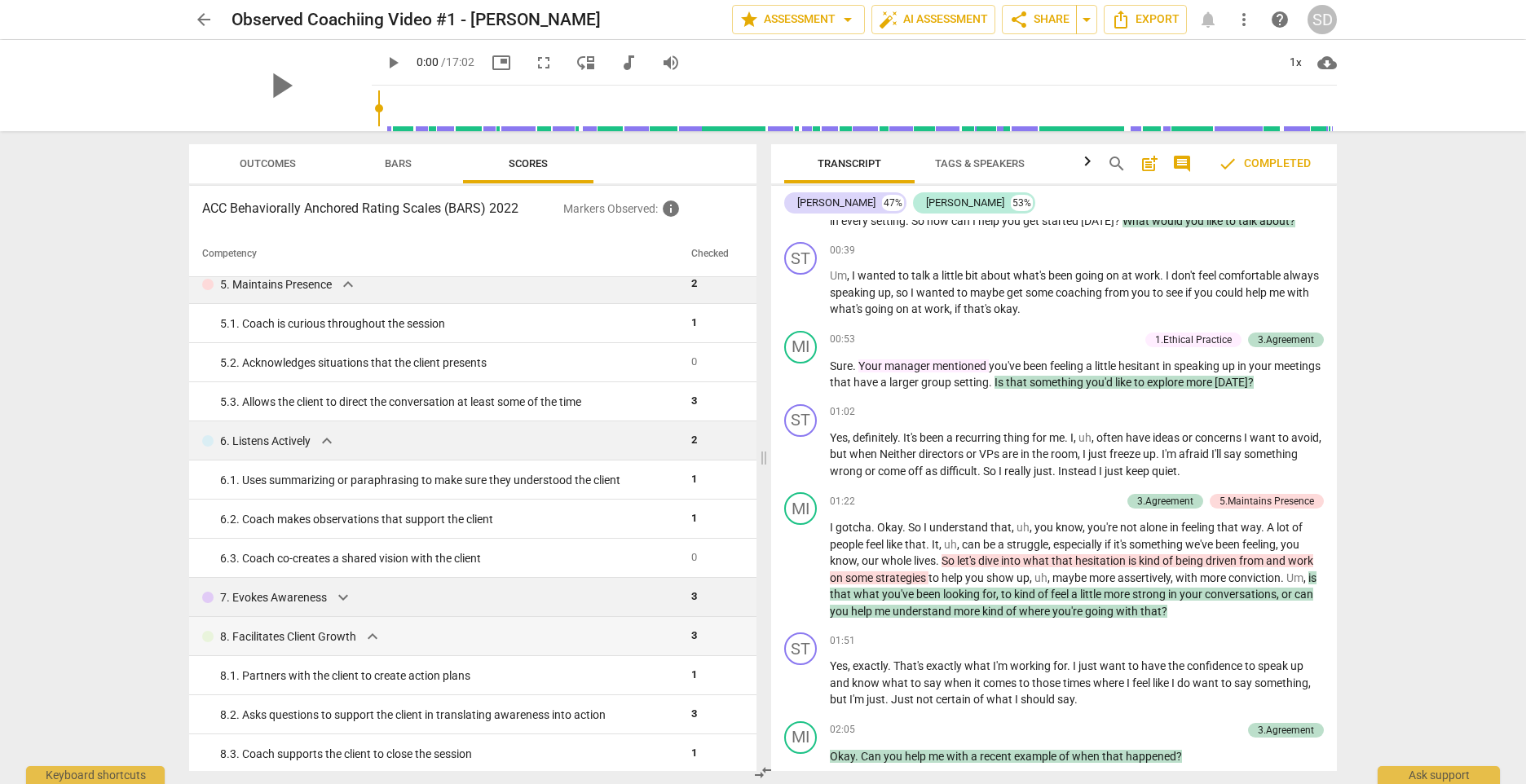
scroll to position [524, 0]
click at [336, 590] on span "expand_more" at bounding box center [343, 595] width 20 height 20
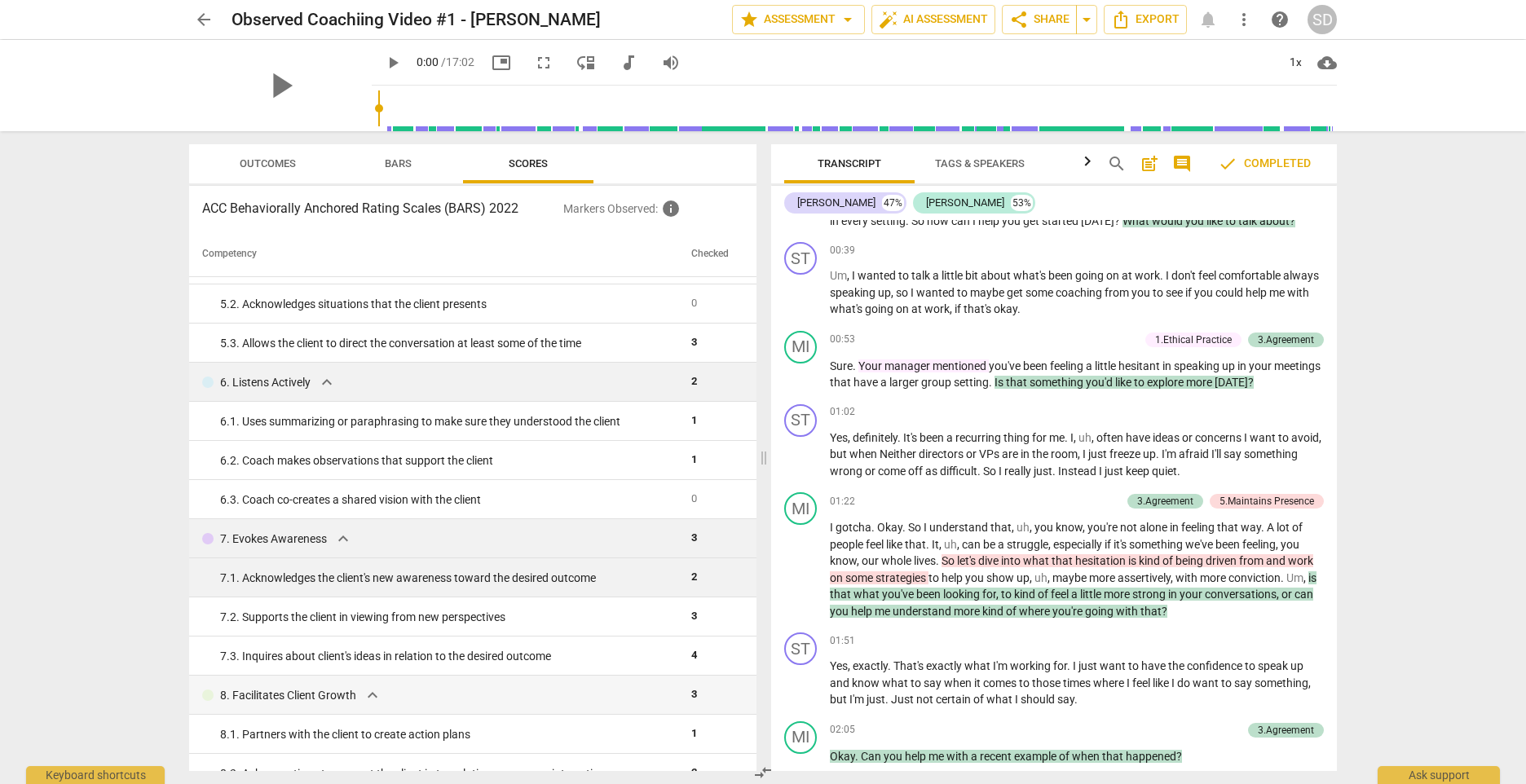
scroll to position [642, 0]
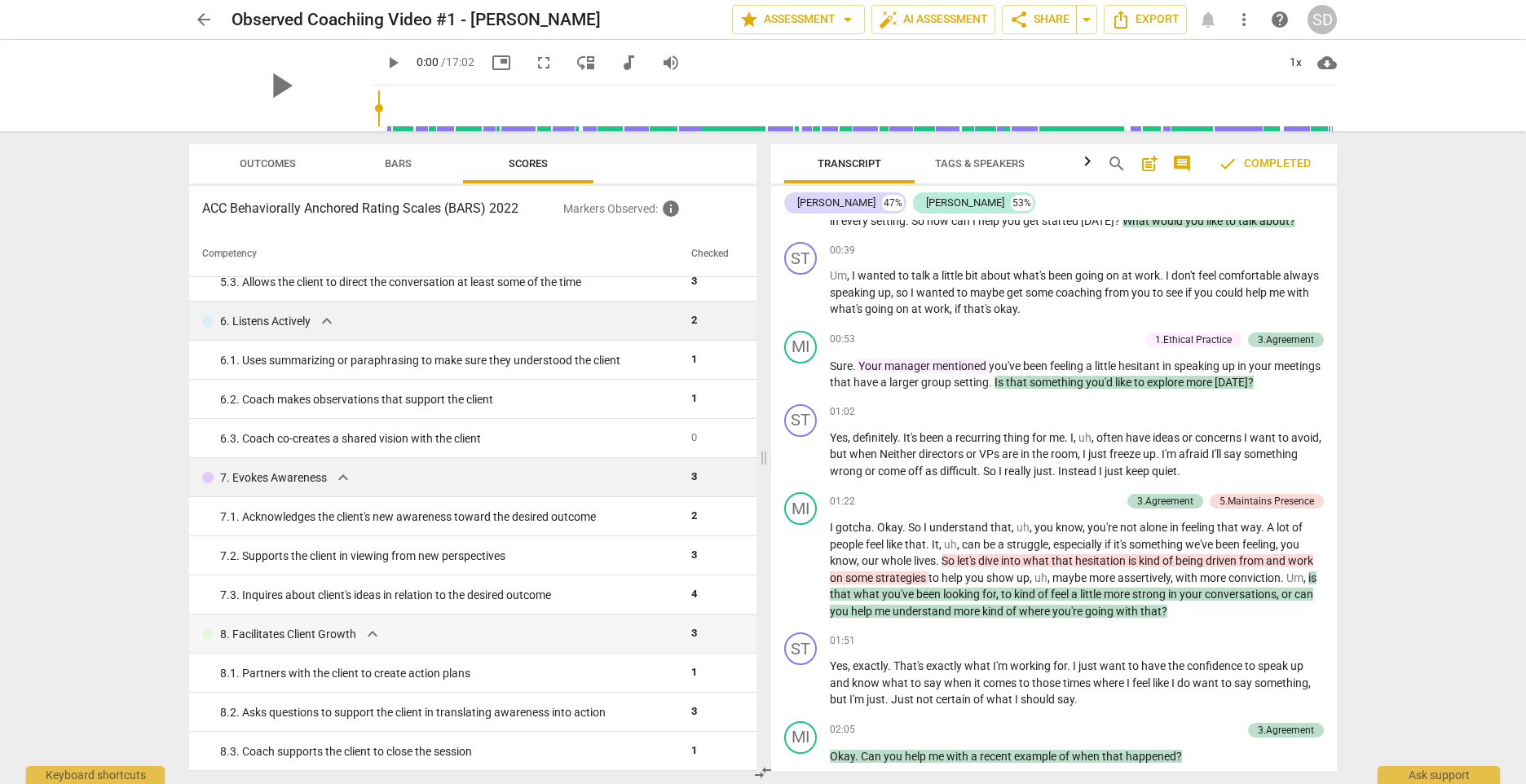
click at [311, 155] on span "Outcomes" at bounding box center [268, 164] width 96 height 22
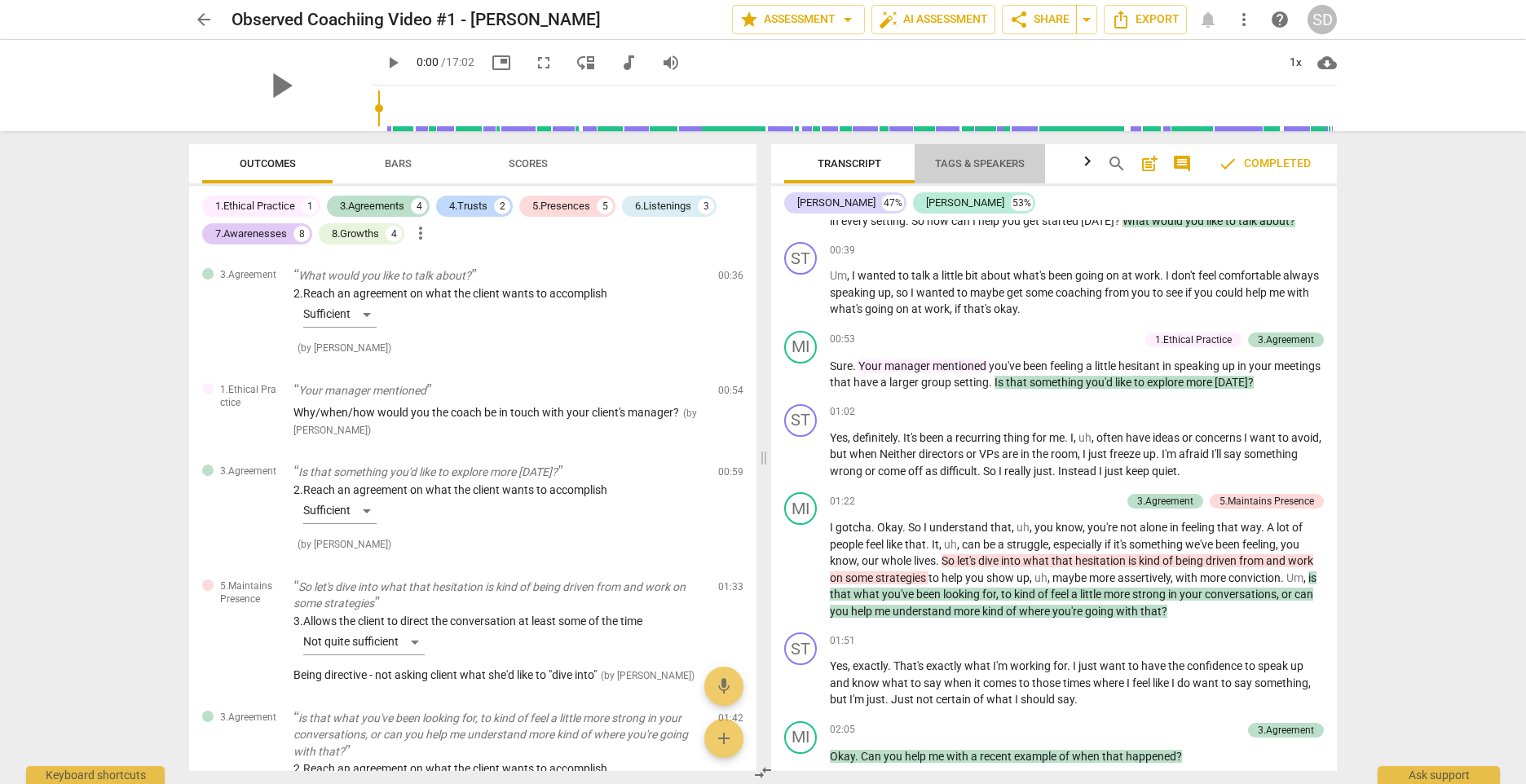
click at [1001, 158] on span "Tags & Speakers" at bounding box center [980, 164] width 90 height 13
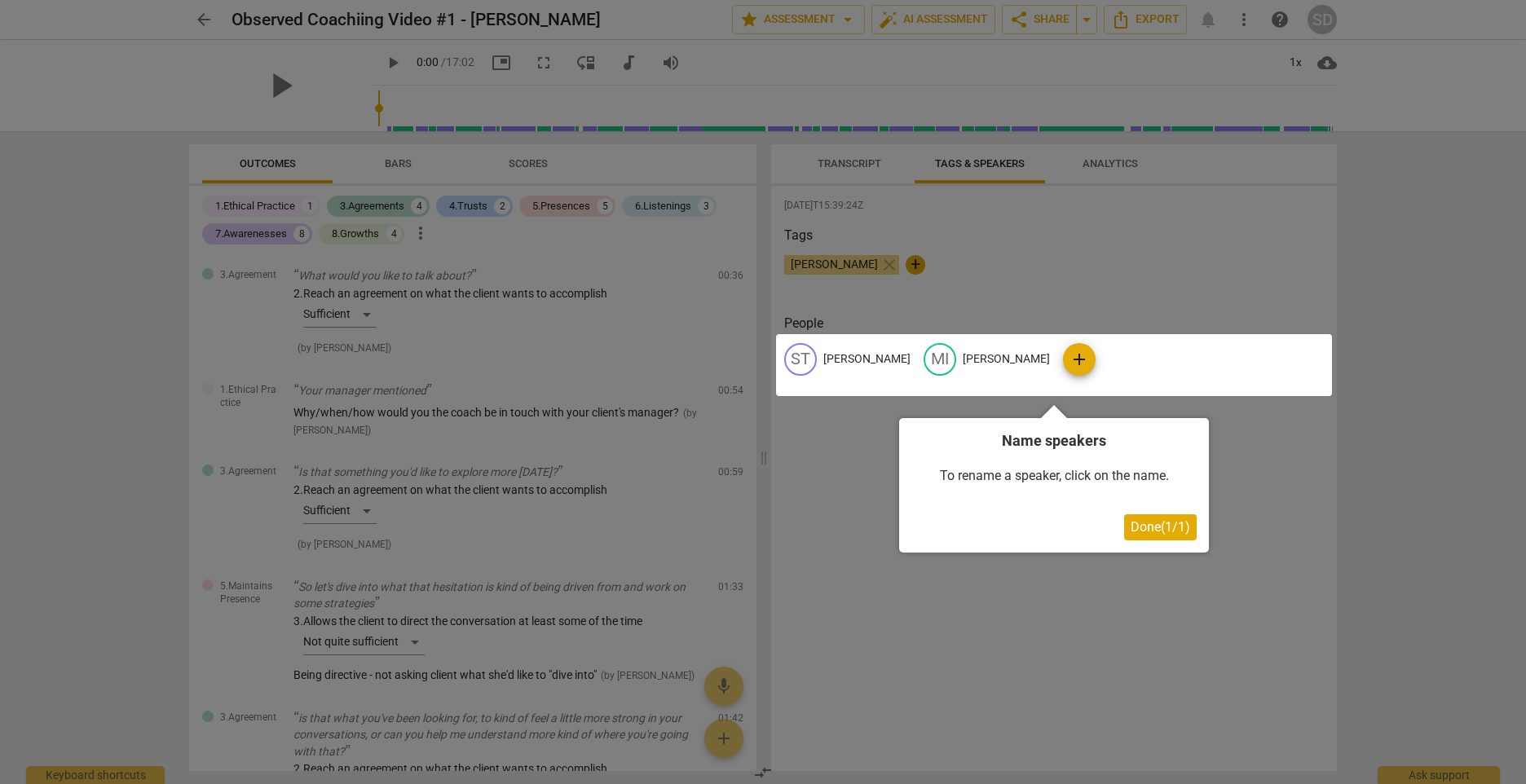
click at [862, 169] on div at bounding box center [763, 392] width 1526 height 784
click at [1173, 533] on span "Done ( 1 / 1 )" at bounding box center [1161, 526] width 59 height 15
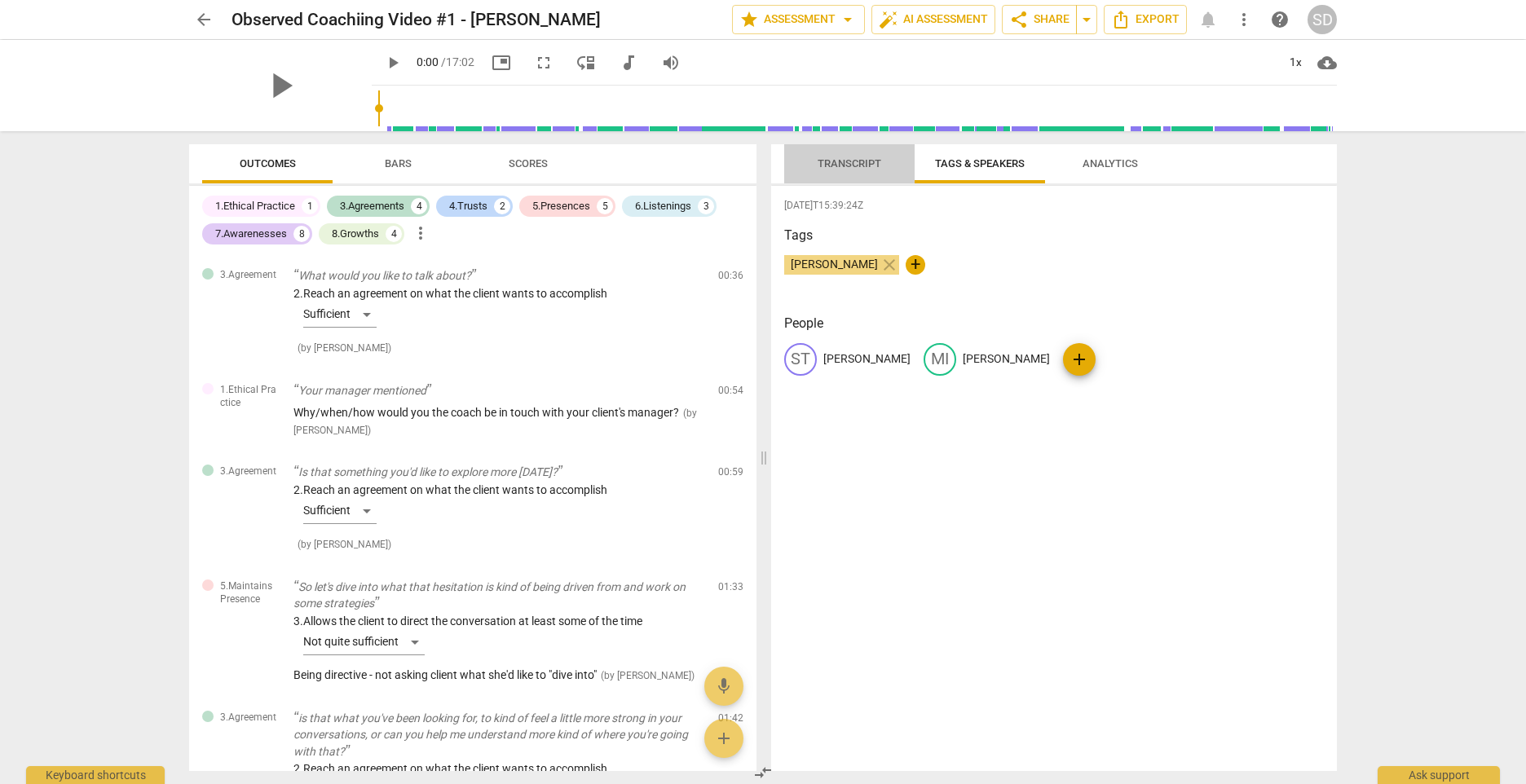
click at [868, 170] on span "Transcript" at bounding box center [849, 164] width 103 height 22
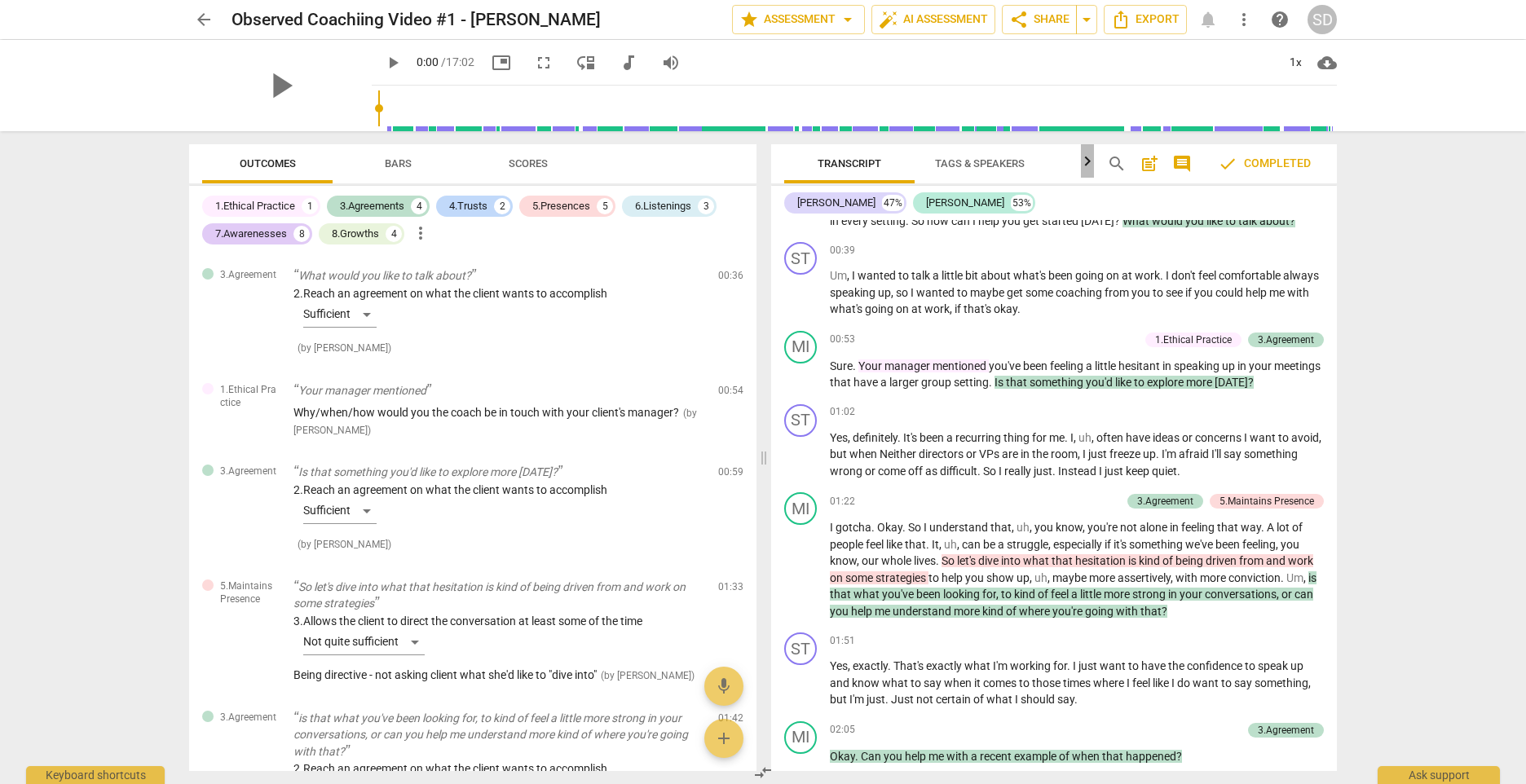
click at [1087, 166] on icon "button" at bounding box center [1088, 161] width 20 height 20
click at [1018, 164] on span "Analytics" at bounding box center [1016, 164] width 56 height 13
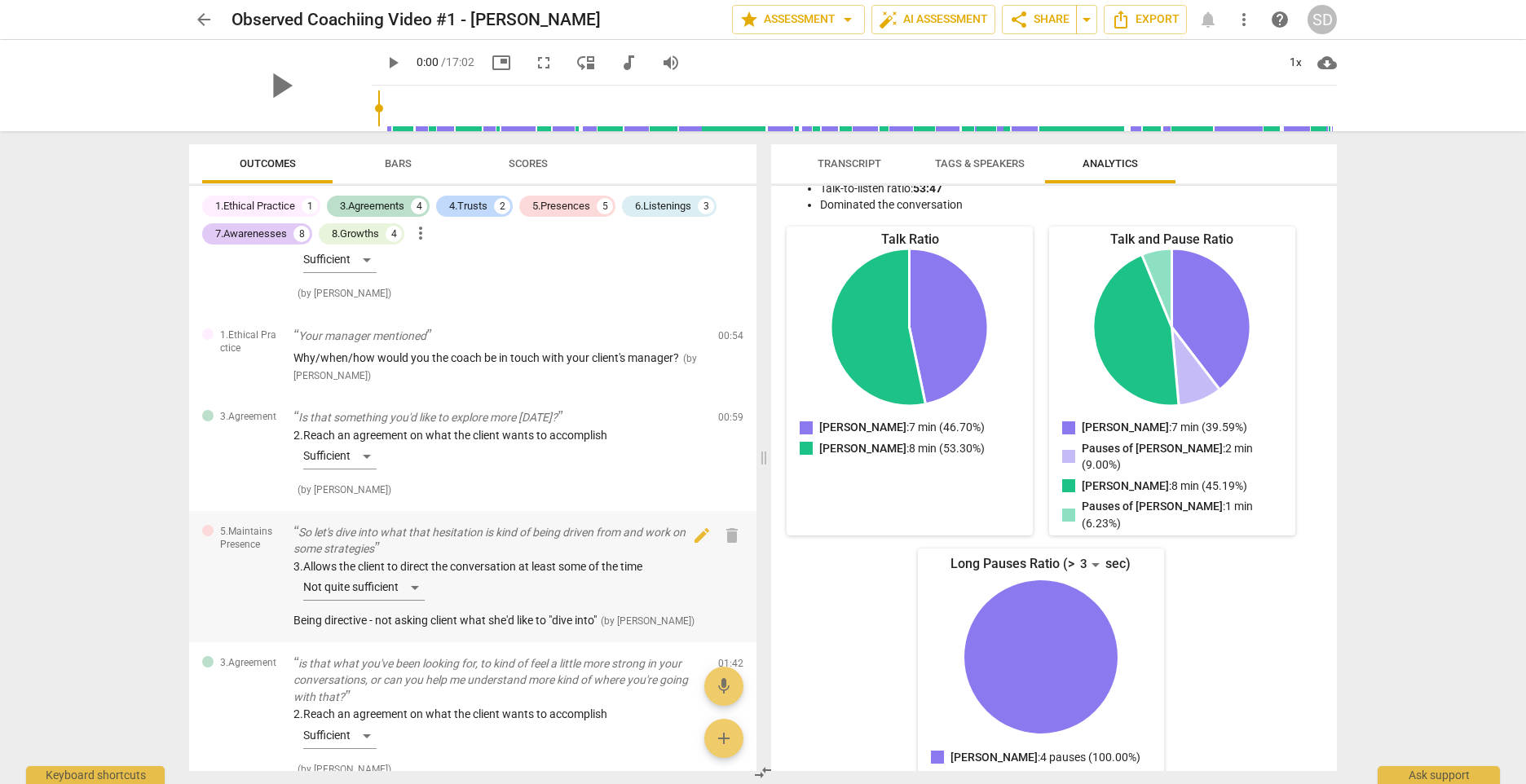
scroll to position [0, 0]
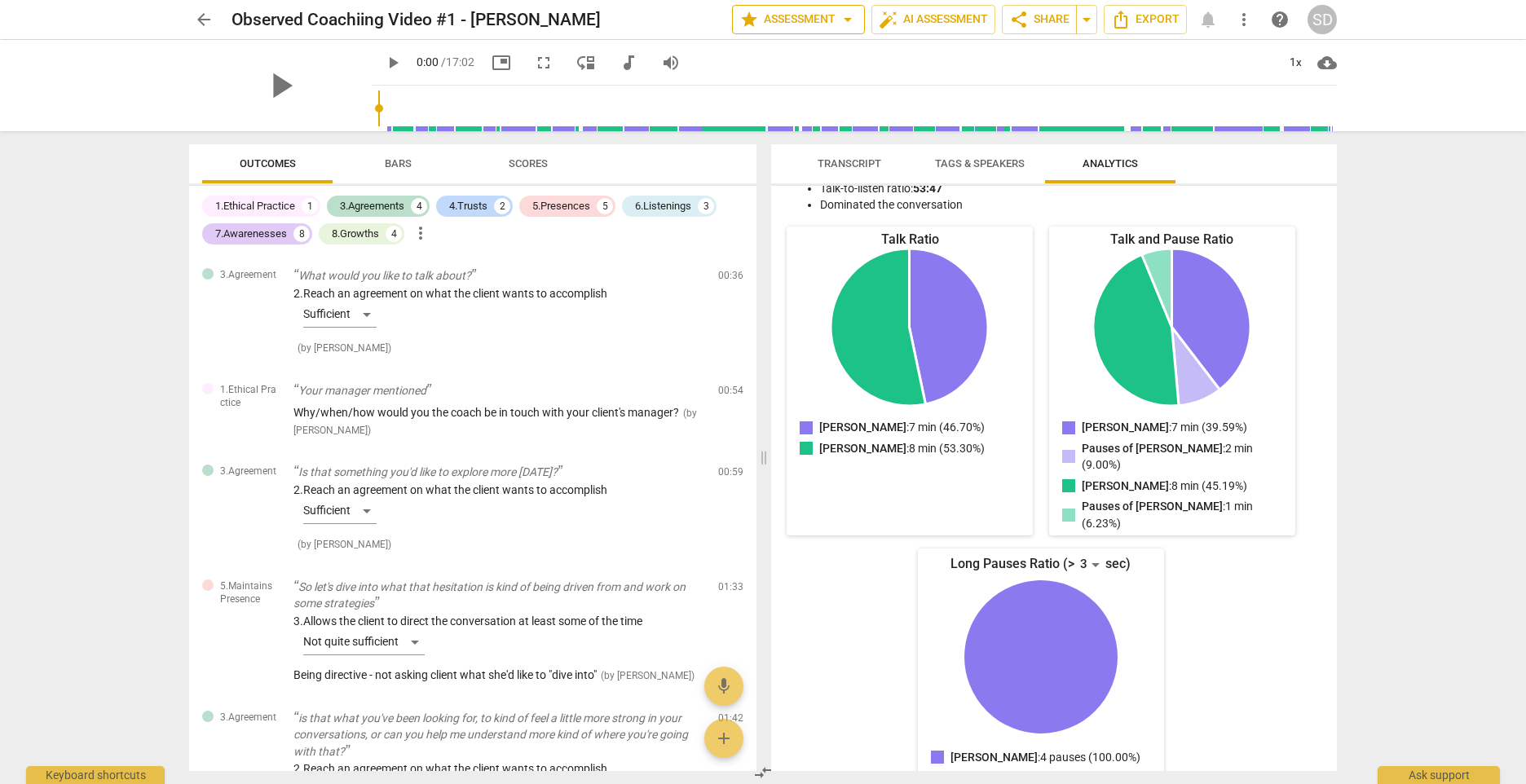
click at [827, 22] on span "star Assessment arrow_drop_down" at bounding box center [799, 20] width 118 height 20
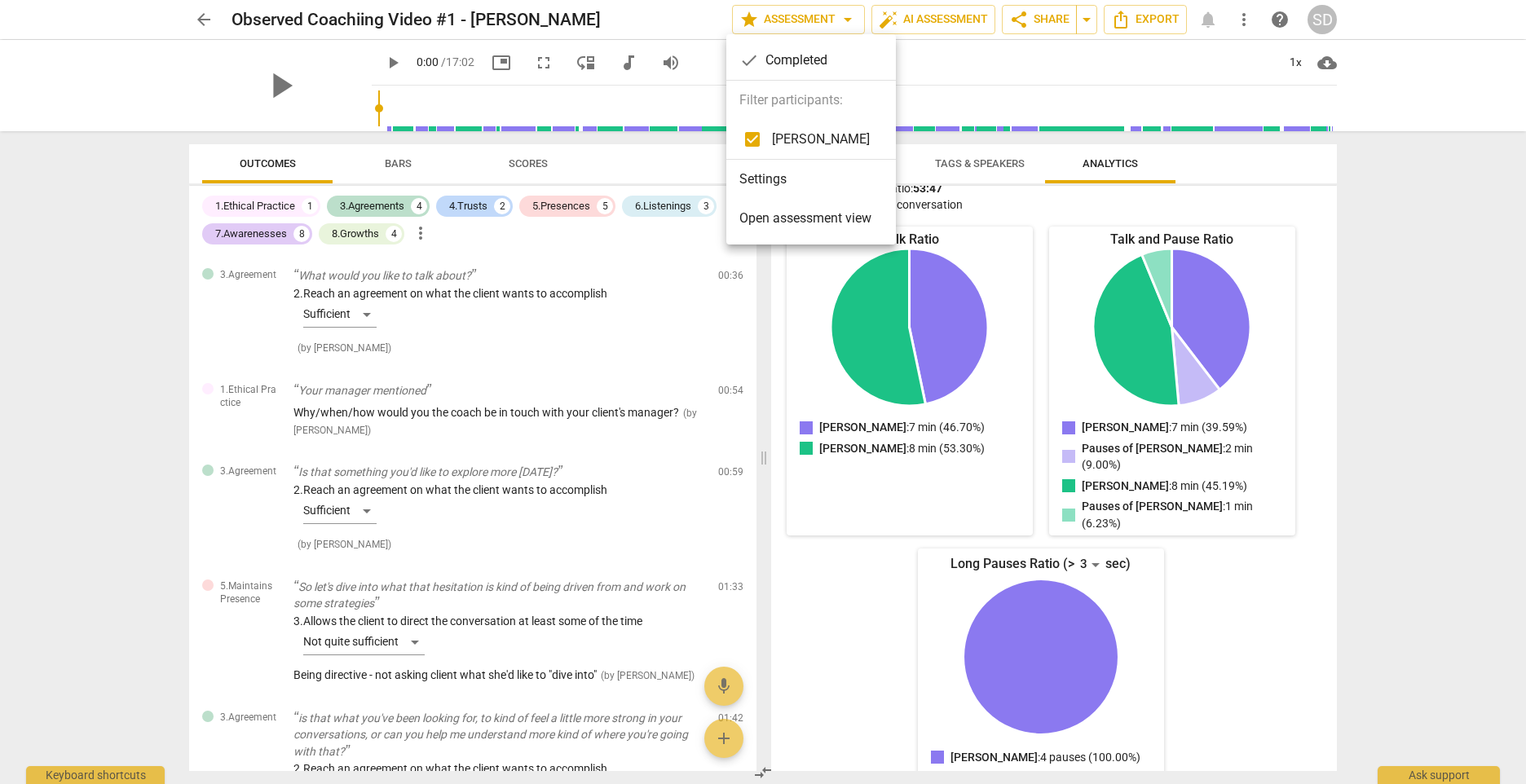
click at [804, 216] on span "Open assessment view" at bounding box center [806, 218] width 133 height 20
